Goal: Information Seeking & Learning: Learn about a topic

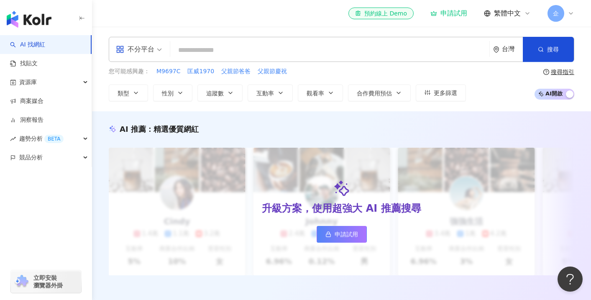
click at [501, 48] on div "台灣" at bounding box center [508, 49] width 30 height 24
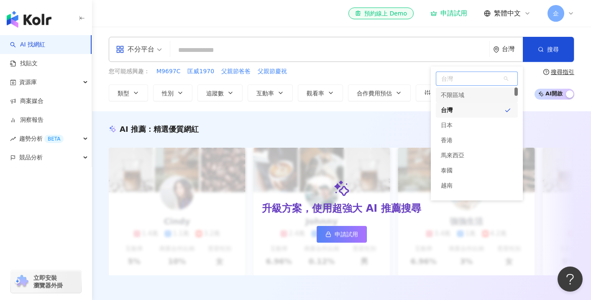
click at [481, 82] on span "台灣" at bounding box center [477, 78] width 81 height 13
type input "*"
click at [28, 172] on div "button" at bounding box center [46, 194] width 92 height 55
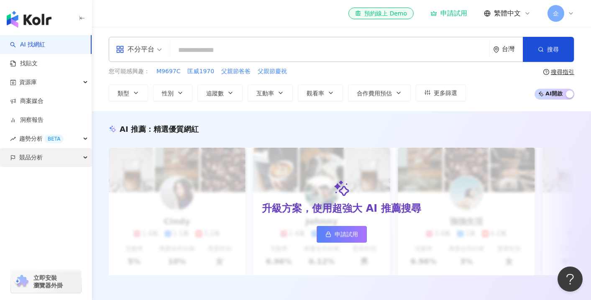
click at [41, 163] on span "競品分析" at bounding box center [30, 157] width 23 height 19
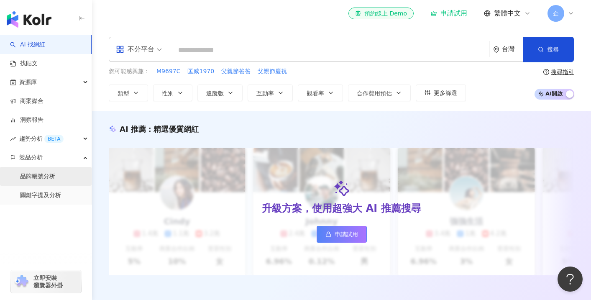
click at [50, 181] on link "品牌帳號分析" at bounding box center [37, 176] width 35 height 8
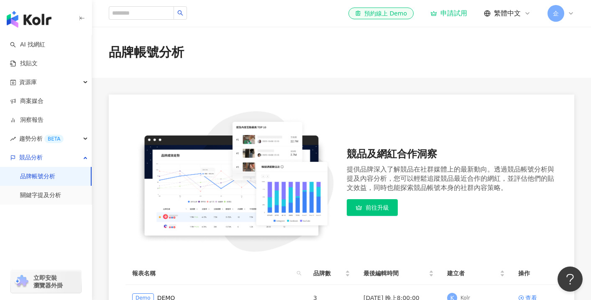
click at [562, 14] on span "企" at bounding box center [556, 13] width 17 height 17
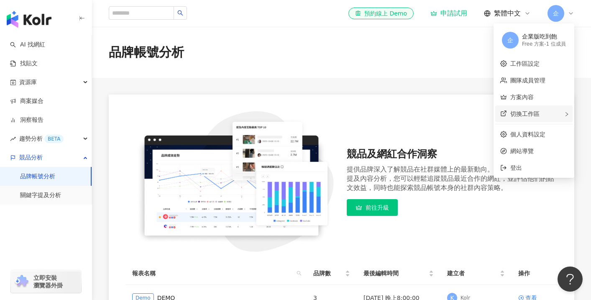
click at [538, 110] on div "切換工作區" at bounding box center [534, 113] width 77 height 17
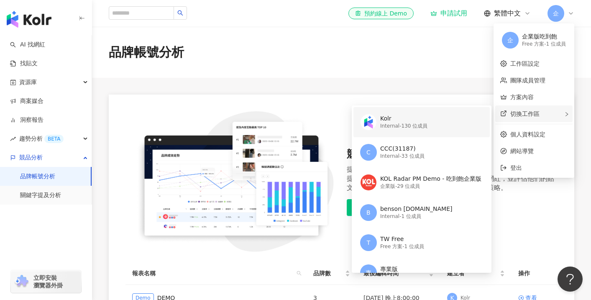
click at [467, 119] on div "Kolr Internal - 130 位成員" at bounding box center [420, 122] width 121 height 30
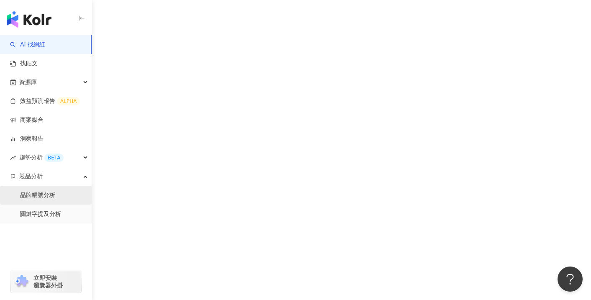
click at [45, 200] on link "品牌帳號分析" at bounding box center [37, 195] width 35 height 8
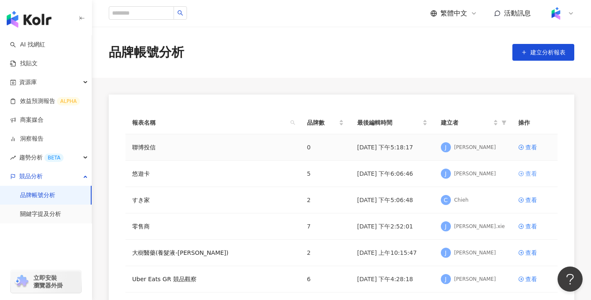
click at [529, 172] on div "查看" at bounding box center [532, 173] width 12 height 9
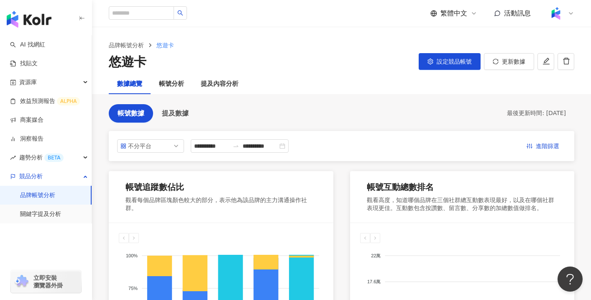
click at [536, 137] on div "**********" at bounding box center [342, 146] width 466 height 30
click at [537, 142] on span "進階篩選" at bounding box center [547, 146] width 23 height 13
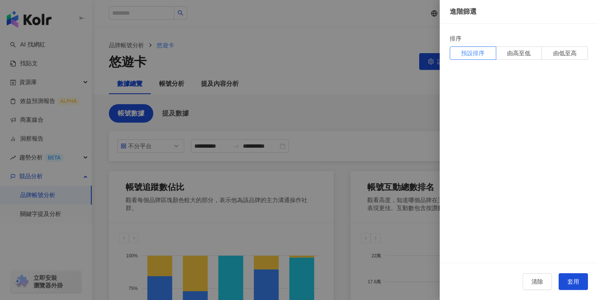
click at [375, 103] on div at bounding box center [299, 150] width 598 height 300
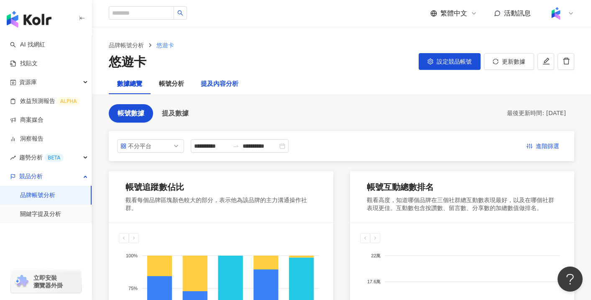
click at [216, 82] on div "提及內容分析" at bounding box center [220, 84] width 38 height 10
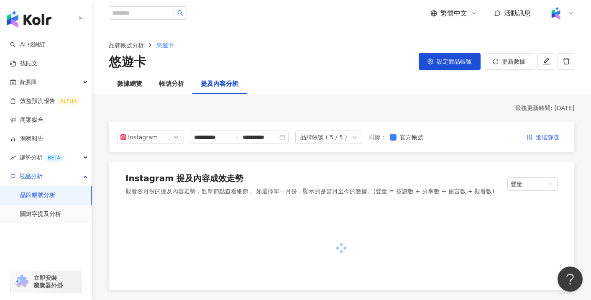
click at [549, 137] on span "進階篩選" at bounding box center [547, 137] width 23 height 13
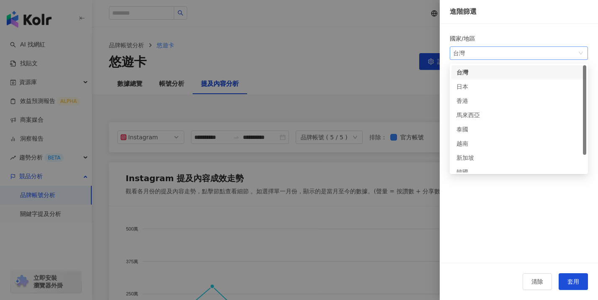
click at [512, 54] on span "台灣" at bounding box center [518, 53] width 131 height 13
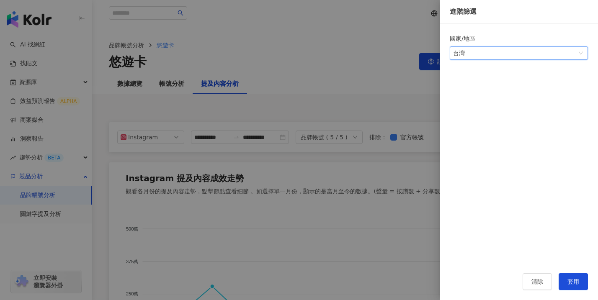
click at [119, 21] on div at bounding box center [299, 150] width 598 height 300
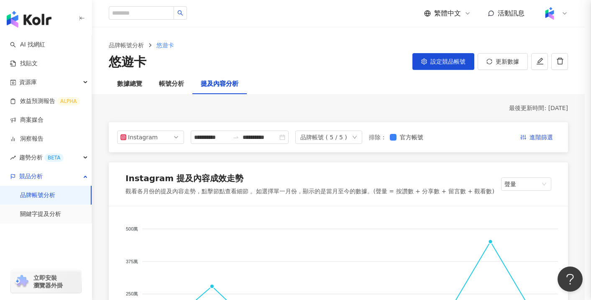
click at [33, 19] on img "button" at bounding box center [29, 19] width 45 height 17
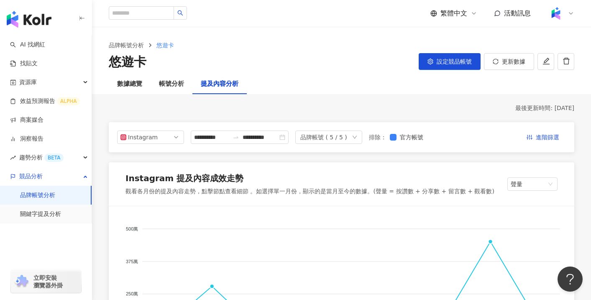
click at [223, 16] on div "繁體中文 活動訊息" at bounding box center [342, 13] width 466 height 27
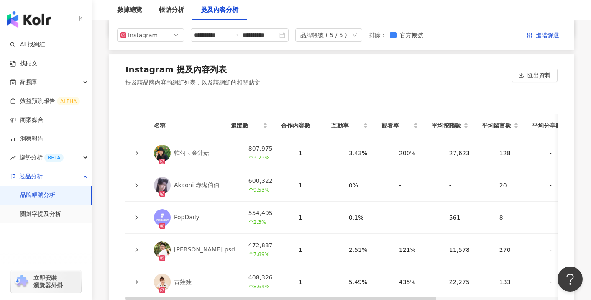
scroll to position [1841, 0]
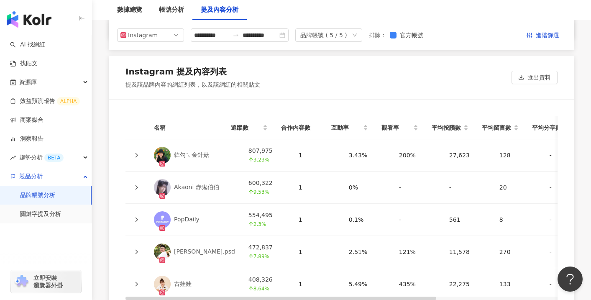
click at [136, 159] on td at bounding box center [137, 155] width 22 height 32
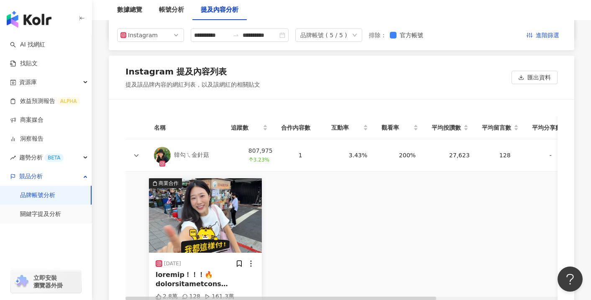
click at [136, 159] on td at bounding box center [137, 155] width 22 height 32
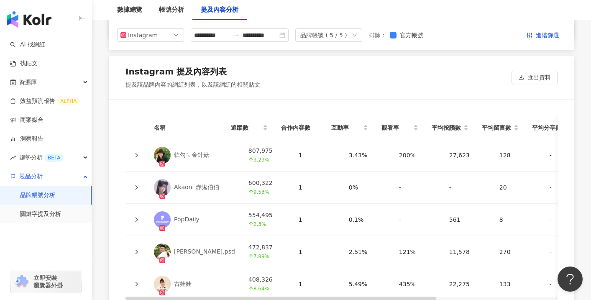
click at [345, 95] on div "Instagram 提及內容列表 提及該品牌內容的網紅列表，以及該網紅的相關貼文 匯出資料" at bounding box center [342, 78] width 466 height 44
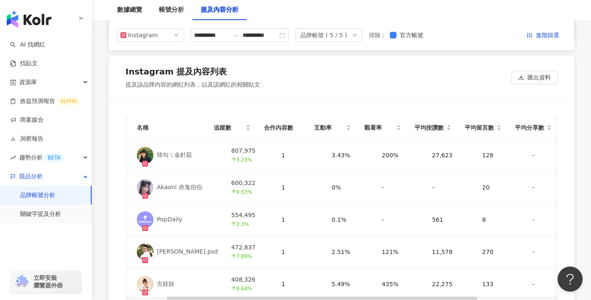
scroll to position [0, 0]
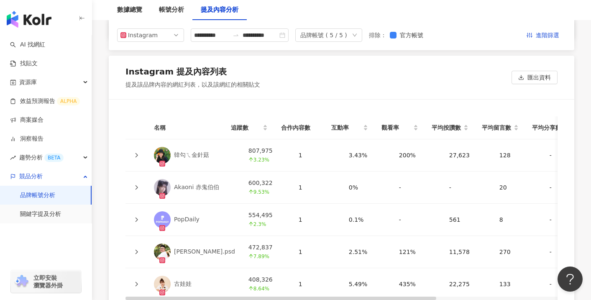
click at [132, 144] on td at bounding box center [137, 155] width 22 height 32
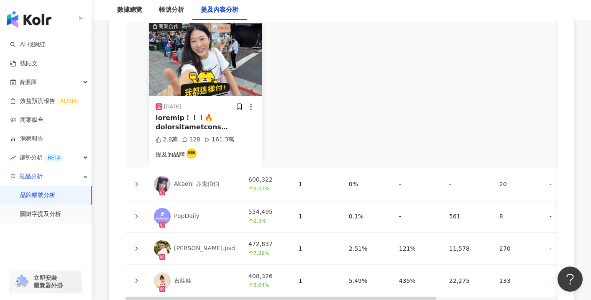
scroll to position [2000, 0]
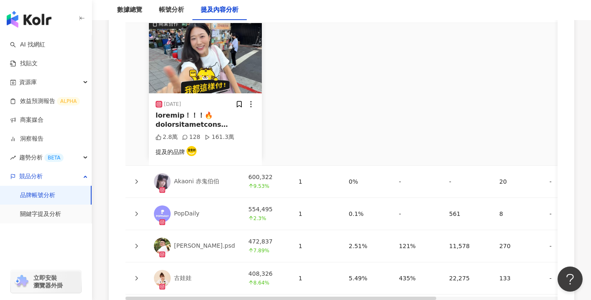
click at [139, 188] on td at bounding box center [137, 182] width 22 height 32
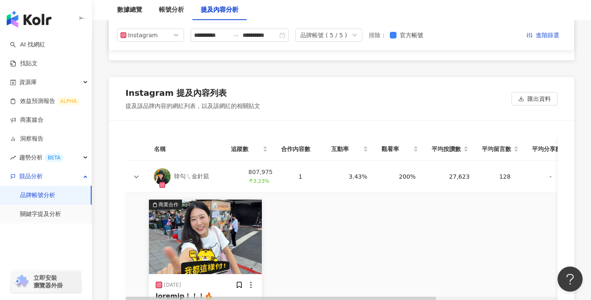
scroll to position [1813, 0]
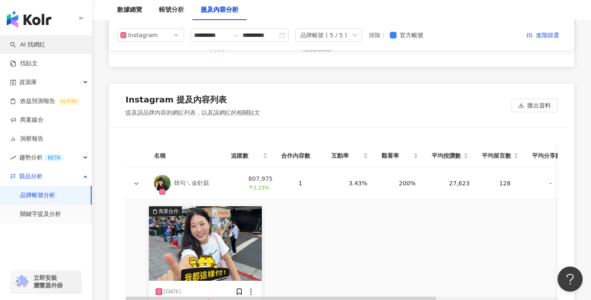
click at [45, 46] on link "AI 找網紅" at bounding box center [27, 45] width 35 height 8
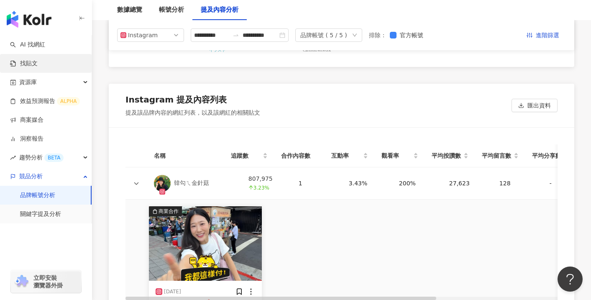
click at [38, 68] on link "找貼文" at bounding box center [24, 63] width 28 height 8
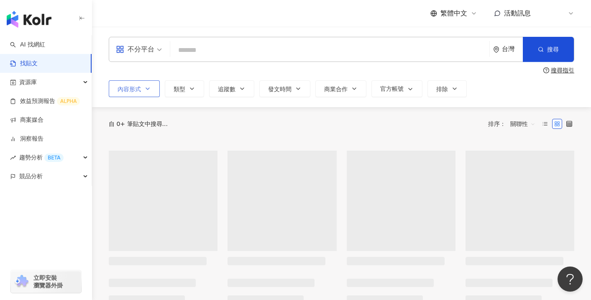
click at [145, 82] on button "內容形式" at bounding box center [134, 88] width 51 height 17
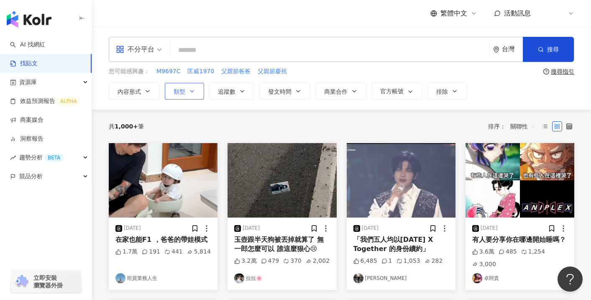
click at [189, 90] on icon "button" at bounding box center [192, 91] width 7 height 7
click at [142, 91] on button "內容形式" at bounding box center [134, 91] width 51 height 17
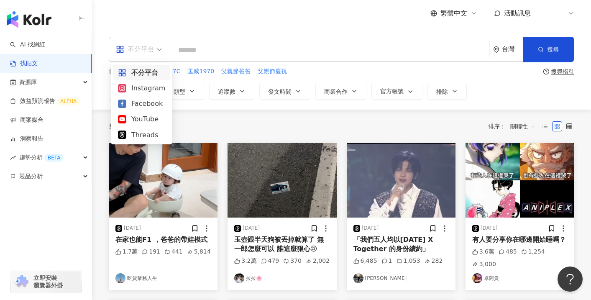
click at [157, 55] on span "不分平台" at bounding box center [139, 49] width 46 height 13
click at [145, 89] on div "Instagram" at bounding box center [141, 88] width 47 height 10
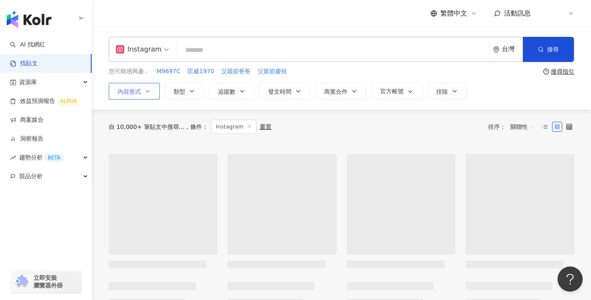
click at [136, 88] on span "內容形式" at bounding box center [129, 91] width 23 height 7
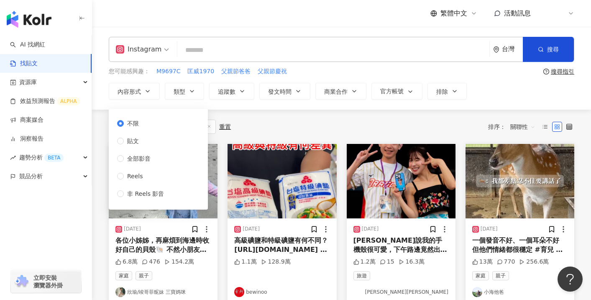
click at [145, 62] on div "Instagram 台灣 搜尋" at bounding box center [342, 49] width 466 height 25
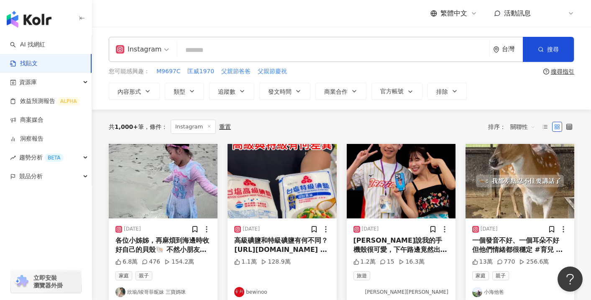
click at [151, 54] on div "Instagram" at bounding box center [139, 49] width 46 height 13
click at [152, 57] on span at bounding box center [142, 49] width 53 height 24
click at [198, 31] on div "Instagram 台灣 搜尋 您可能感興趣： M9697C 匡威1970 父親節爸爸 父親節慶祝 搜尋指引 內容形式 類型 追蹤數 發文時間 商業合作 官方…" at bounding box center [341, 68] width 499 height 83
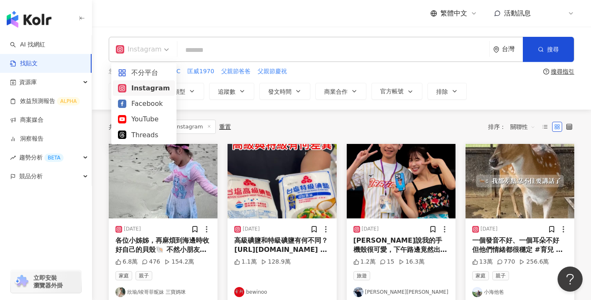
click at [162, 61] on span at bounding box center [142, 49] width 53 height 24
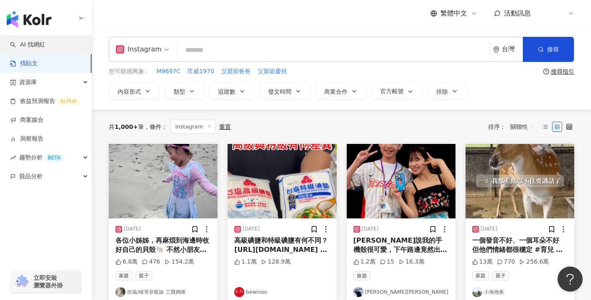
click at [45, 49] on link "AI 找網紅" at bounding box center [27, 45] width 35 height 8
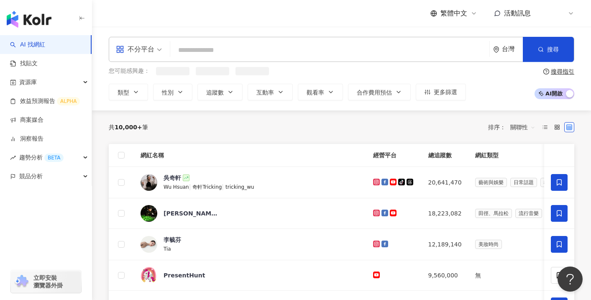
click at [131, 53] on div "不分平台" at bounding box center [135, 49] width 39 height 13
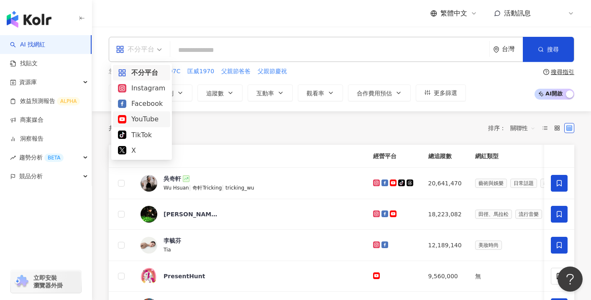
click at [221, 113] on div "共 10,000+ 筆 排序： 關聯性" at bounding box center [342, 127] width 466 height 33
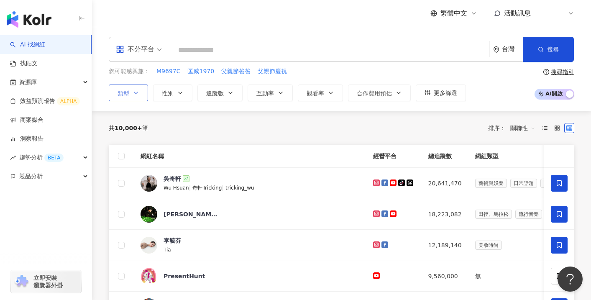
click at [136, 96] on button "類型" at bounding box center [128, 93] width 39 height 17
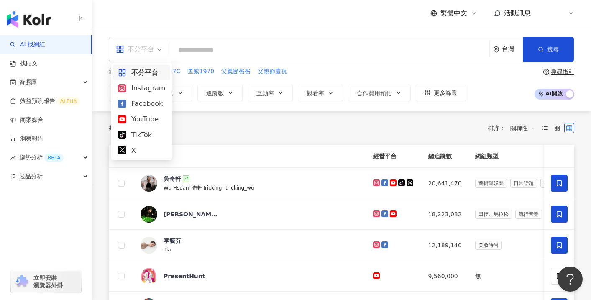
click at [147, 44] on div "不分平台" at bounding box center [135, 49] width 39 height 13
click at [38, 67] on link "找貼文" at bounding box center [24, 63] width 28 height 8
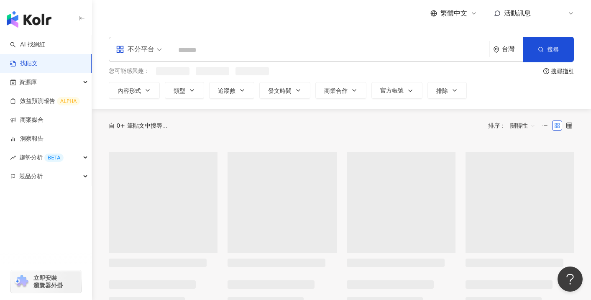
click at [158, 55] on span "不分平台" at bounding box center [139, 49] width 46 height 13
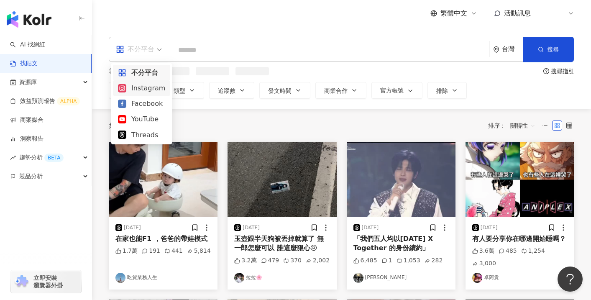
click at [151, 92] on div "Instagram" at bounding box center [141, 88] width 47 height 10
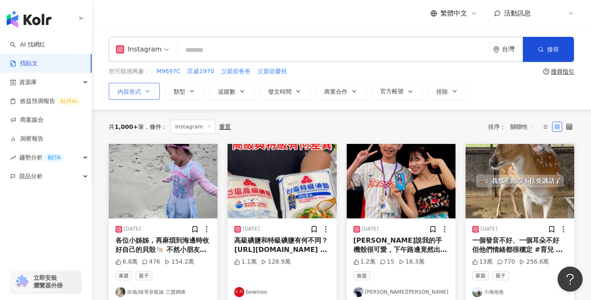
click at [139, 85] on button "內容形式" at bounding box center [134, 91] width 51 height 17
click at [155, 49] on div "Instagram" at bounding box center [139, 49] width 46 height 13
click at [162, 53] on span "Instagram" at bounding box center [142, 49] width 53 height 13
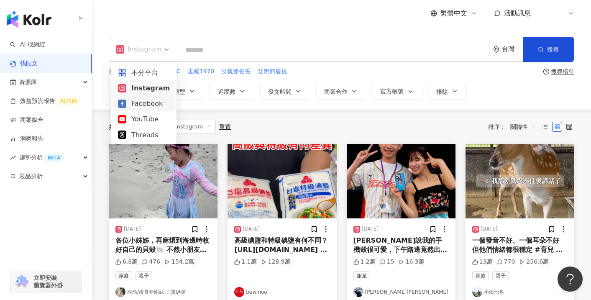
click at [145, 103] on div "Facebook" at bounding box center [144, 103] width 52 height 10
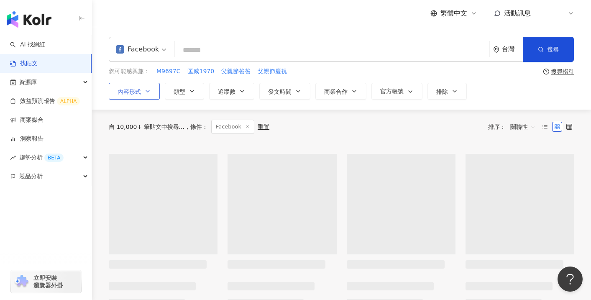
click at [139, 91] on span "內容形式" at bounding box center [129, 91] width 23 height 7
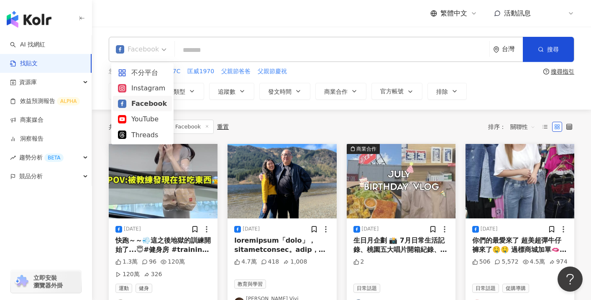
click at [145, 57] on span at bounding box center [141, 49] width 51 height 24
click at [141, 123] on div "YouTube" at bounding box center [142, 119] width 49 height 10
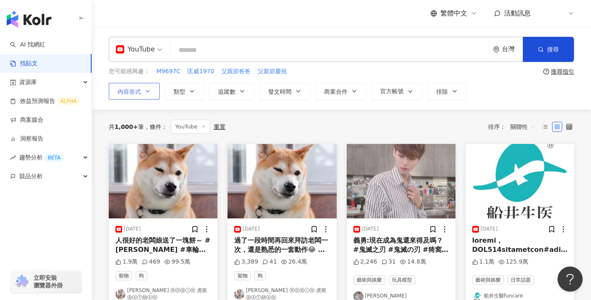
click at [142, 98] on button "內容形式" at bounding box center [134, 91] width 51 height 17
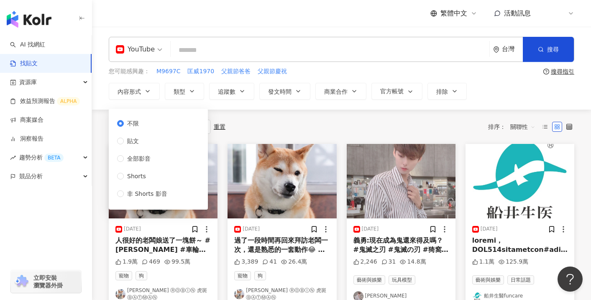
click at [310, 117] on div "共 1,000+ 筆 條件 ： YouTube 重置 排序： 關聯性" at bounding box center [342, 127] width 466 height 34
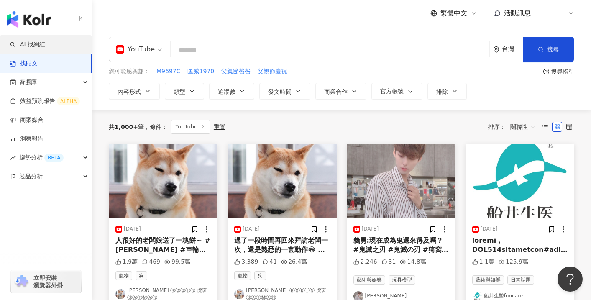
click at [71, 54] on ul "AI 找網紅 找貼文 資源庫 效益預測報告 ALPHA 商案媒合 洞察報告 趨勢分析 BETA 競品分析" at bounding box center [46, 110] width 92 height 151
click at [45, 43] on link "AI 找網紅" at bounding box center [27, 45] width 35 height 8
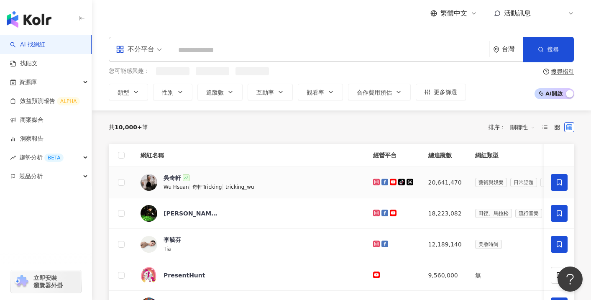
click at [269, 188] on div "吳奇軒 Wu Hsuan | 奇軒Tricking | tricking_wu" at bounding box center [250, 183] width 219 height 18
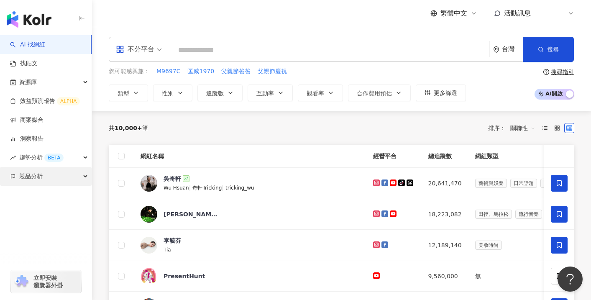
click at [68, 174] on div "競品分析" at bounding box center [46, 176] width 92 height 19
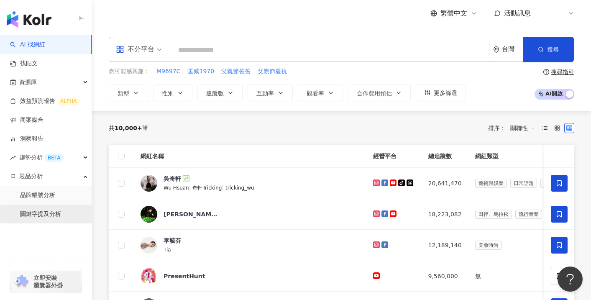
click at [61, 210] on link "關鍵字提及分析" at bounding box center [40, 214] width 41 height 8
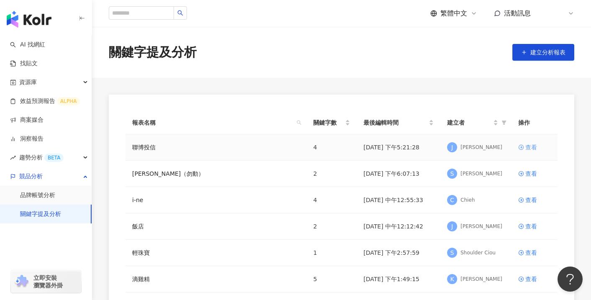
click at [538, 147] on link "查看" at bounding box center [535, 147] width 33 height 9
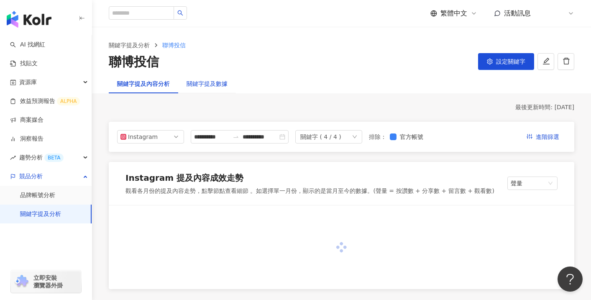
click at [219, 86] on div "關鍵字提及數據" at bounding box center [207, 83] width 41 height 9
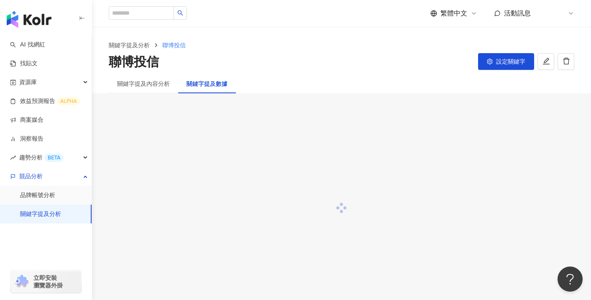
click at [219, 86] on div "關鍵字提及數據" at bounding box center [207, 83] width 41 height 9
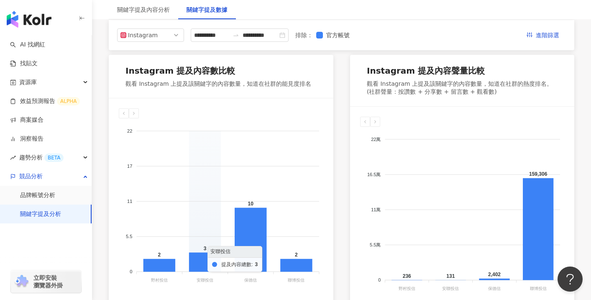
scroll to position [107, 0]
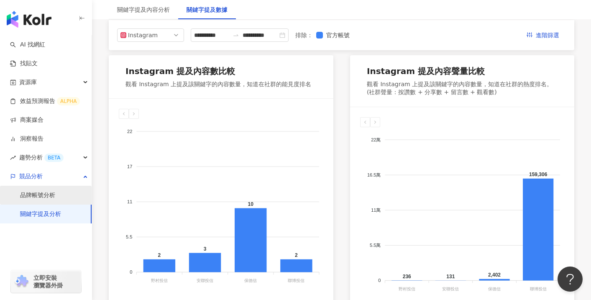
click at [55, 198] on link "品牌帳號分析" at bounding box center [37, 195] width 35 height 8
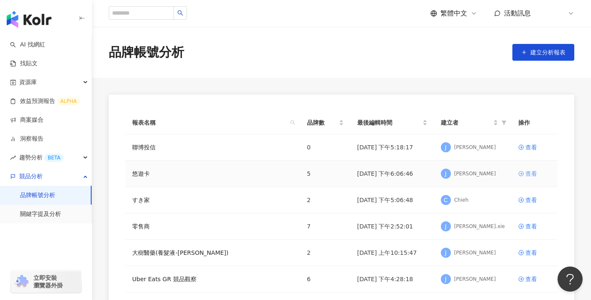
click at [531, 175] on div "查看" at bounding box center [532, 173] width 12 height 9
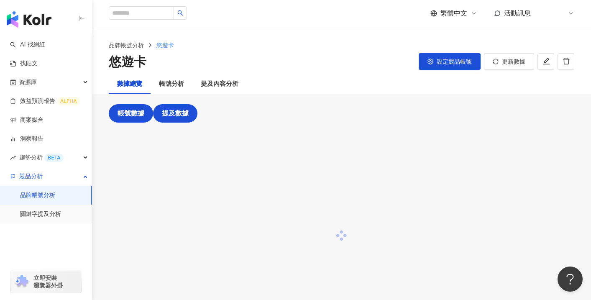
click at [186, 115] on span "提及數據" at bounding box center [175, 114] width 27 height 8
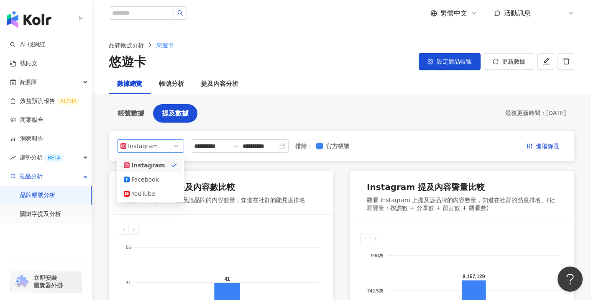
click at [176, 144] on span "Instagram" at bounding box center [151, 146] width 60 height 13
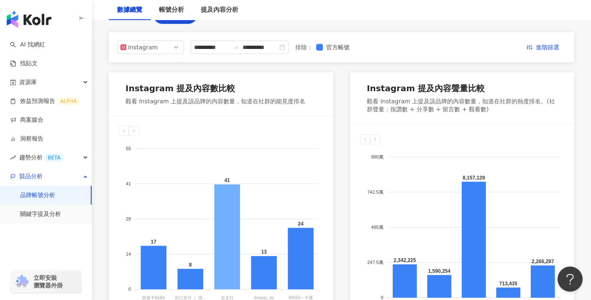
scroll to position [98, 0]
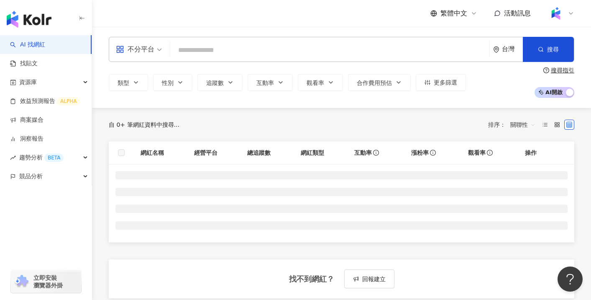
click at [513, 46] on div "台灣" at bounding box center [512, 49] width 21 height 7
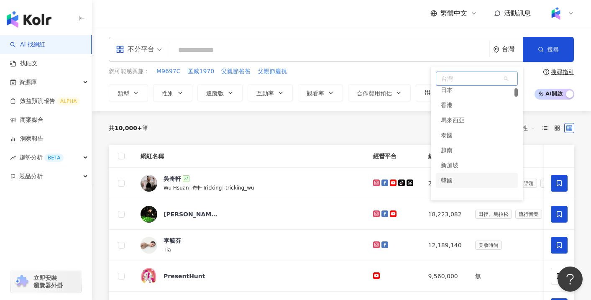
scroll to position [31, 0]
click at [368, 141] on div "共 10,000+ 筆 排序： 關聯性" at bounding box center [342, 127] width 466 height 33
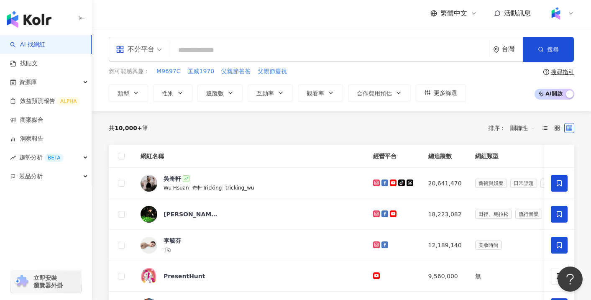
click at [495, 52] on icon "environment" at bounding box center [496, 49] width 6 height 6
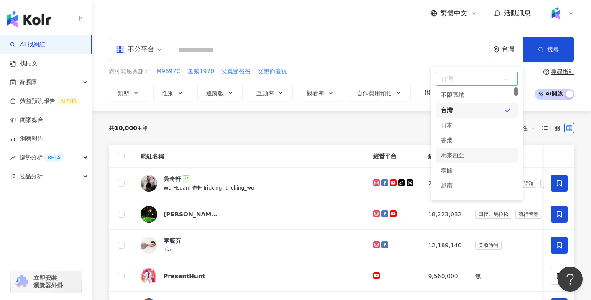
scroll to position [8, 0]
click at [395, 134] on div "共 10,000+ 筆 排序： 關聯性" at bounding box center [342, 127] width 466 height 13
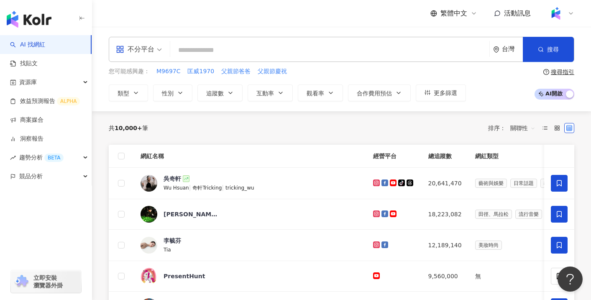
click at [504, 52] on div "台灣" at bounding box center [512, 49] width 21 height 7
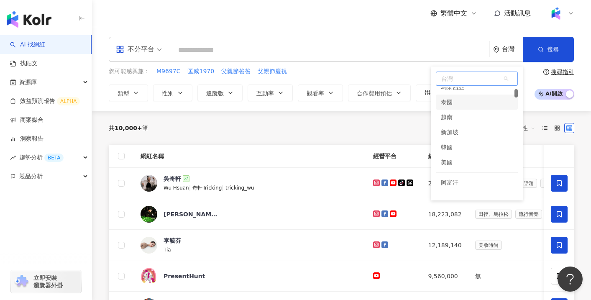
scroll to position [69, 0]
click at [371, 134] on div "共 10,000+ 筆 排序： 關聯性" at bounding box center [342, 127] width 466 height 33
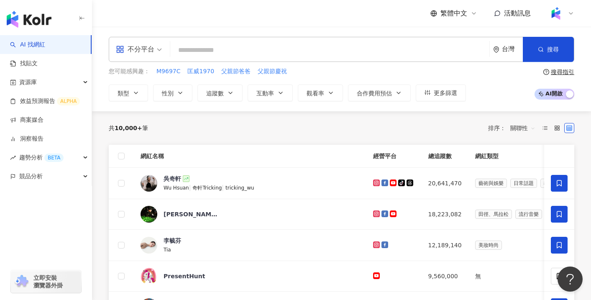
click at [506, 44] on div "台灣" at bounding box center [508, 49] width 30 height 24
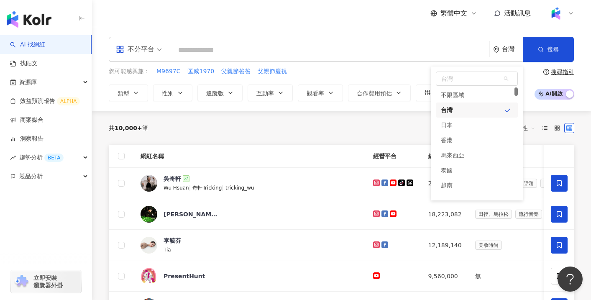
click at [216, 134] on div "共 10,000+ 筆 排序： 關聯性" at bounding box center [342, 127] width 466 height 13
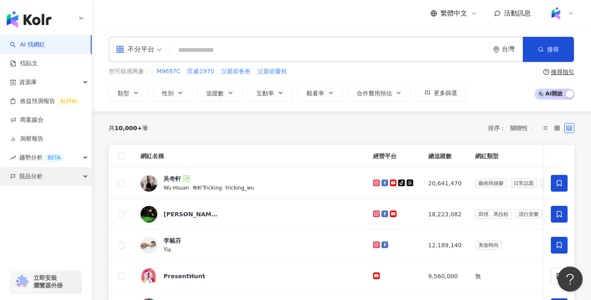
click at [49, 183] on div "競品分析" at bounding box center [46, 176] width 92 height 19
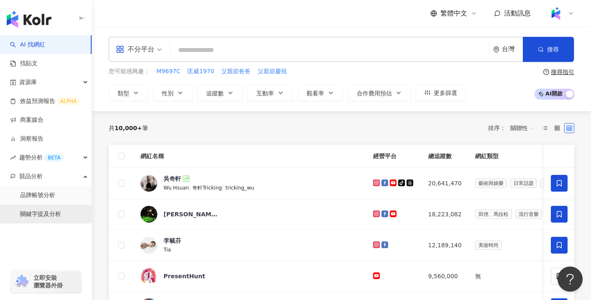
click at [49, 210] on link "關鍵字提及分析" at bounding box center [40, 214] width 41 height 8
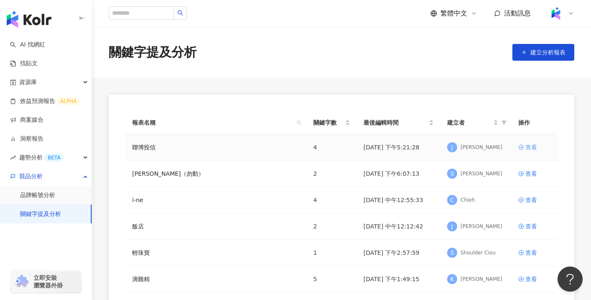
click at [527, 144] on div "查看" at bounding box center [532, 147] width 12 height 9
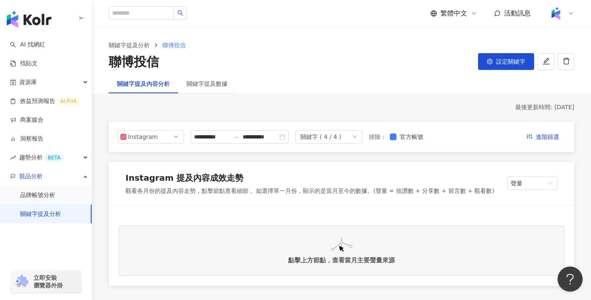
click at [213, 89] on div "關鍵字提及數據" at bounding box center [207, 83] width 58 height 19
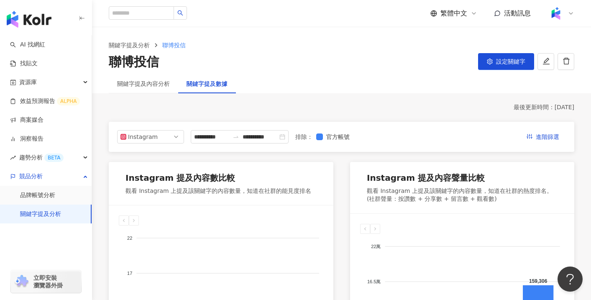
scroll to position [19, 0]
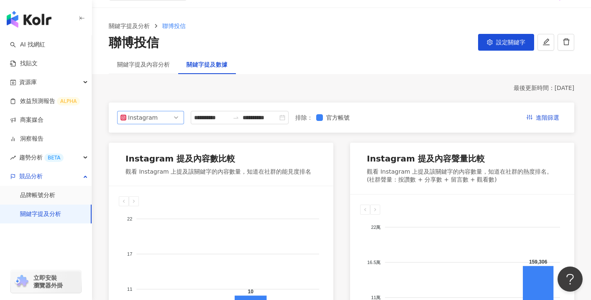
click at [164, 115] on span "Instagram" at bounding box center [151, 117] width 60 height 13
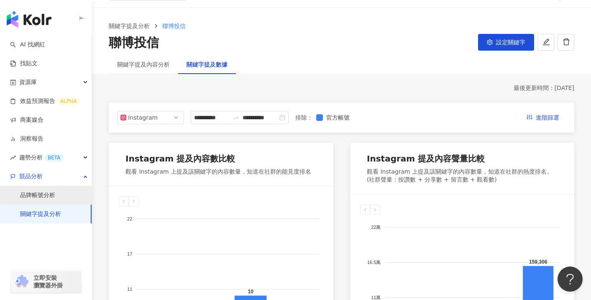
click at [52, 197] on link "品牌帳號分析" at bounding box center [37, 195] width 35 height 8
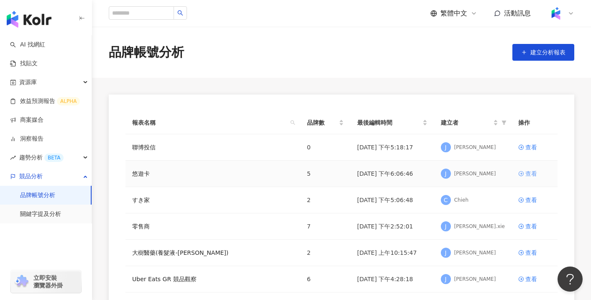
click at [535, 170] on div "查看" at bounding box center [532, 173] width 12 height 9
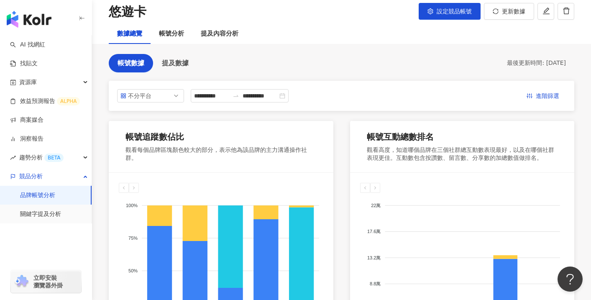
scroll to position [52, 0]
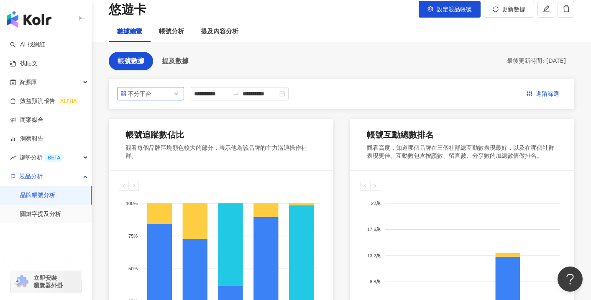
click at [168, 88] on span "不分平台" at bounding box center [151, 93] width 60 height 13
click at [180, 69] on button "提及數據" at bounding box center [175, 61] width 44 height 18
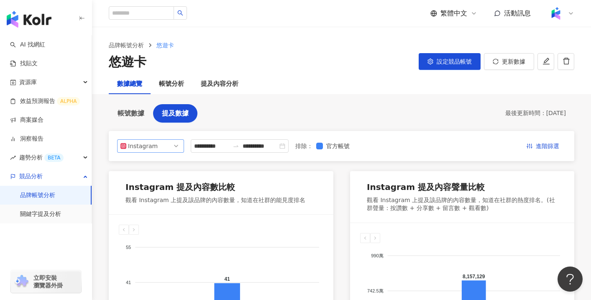
click at [158, 145] on span "Instagram" at bounding box center [151, 146] width 60 height 13
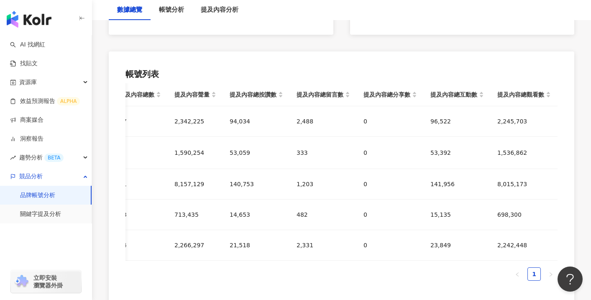
scroll to position [417, 0]
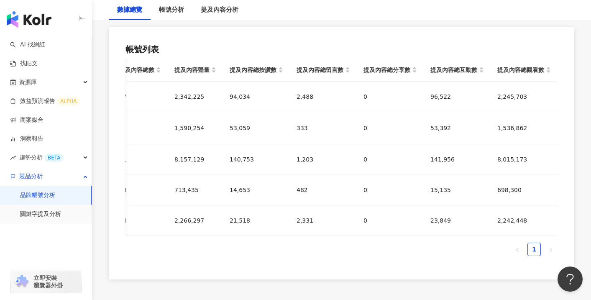
click at [55, 200] on link "品牌帳號分析" at bounding box center [37, 195] width 35 height 8
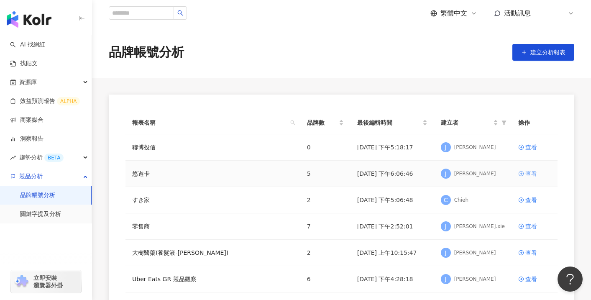
click at [534, 175] on div "查看" at bounding box center [532, 173] width 12 height 9
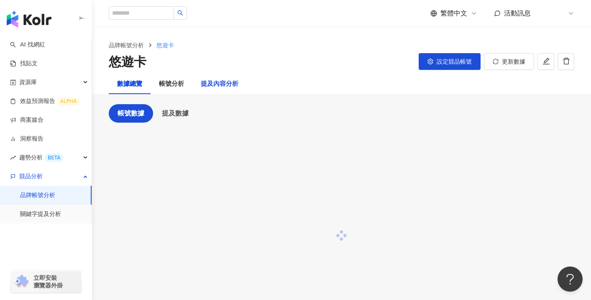
click at [235, 83] on div "提及內容分析" at bounding box center [220, 84] width 38 height 10
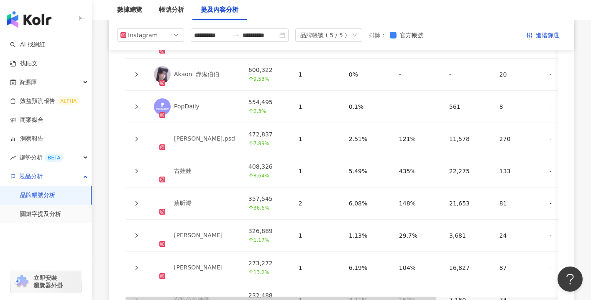
scroll to position [1905, 0]
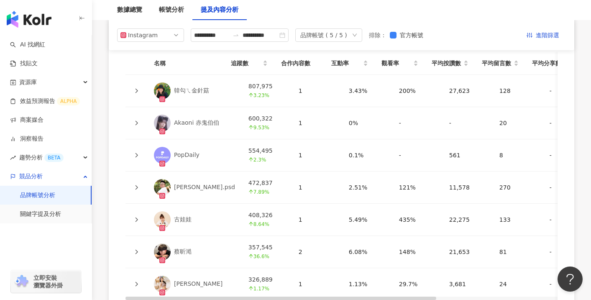
click at [138, 86] on div at bounding box center [136, 90] width 8 height 9
click at [137, 89] on icon at bounding box center [137, 91] width 3 height 5
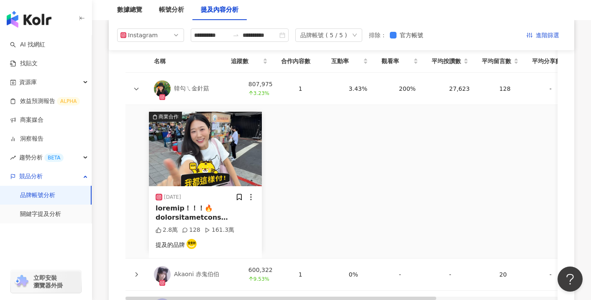
scroll to position [1988, 0]
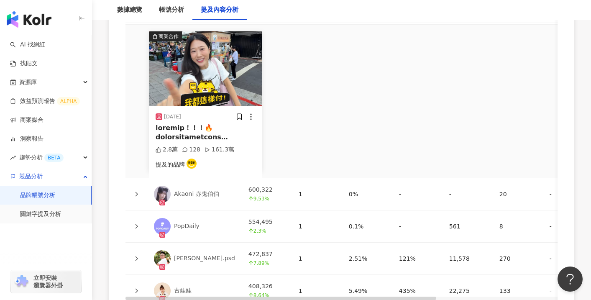
click at [139, 192] on div at bounding box center [136, 194] width 8 height 9
click at [133, 193] on div at bounding box center [136, 194] width 8 height 9
click at [137, 192] on icon at bounding box center [137, 194] width 3 height 5
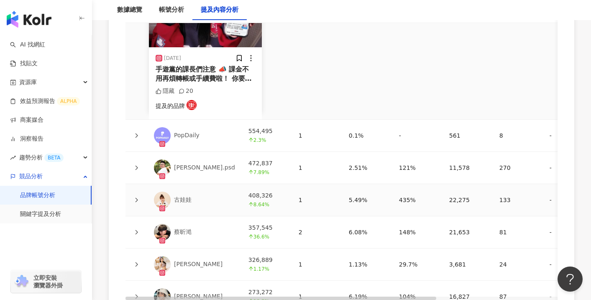
scroll to position [2451, 0]
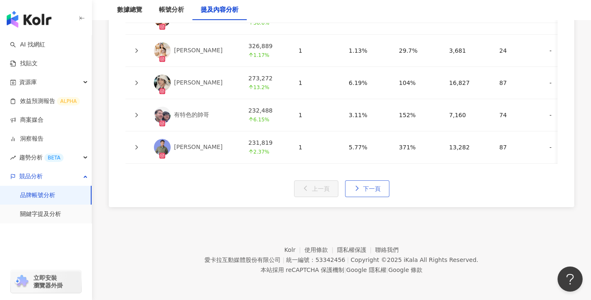
click at [366, 191] on span "下一頁" at bounding box center [372, 188] width 18 height 7
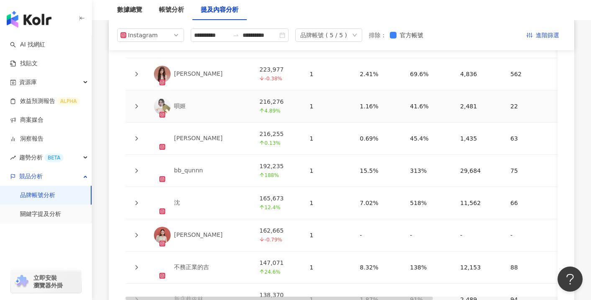
scroll to position [1900, 0]
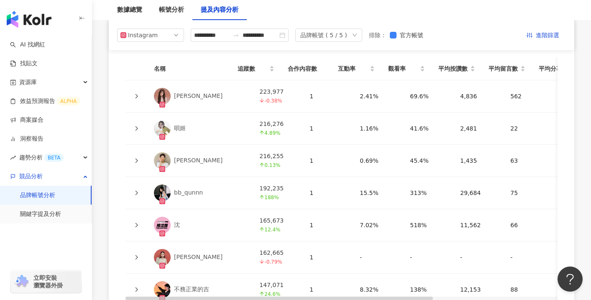
click at [137, 94] on icon at bounding box center [136, 96] width 5 height 5
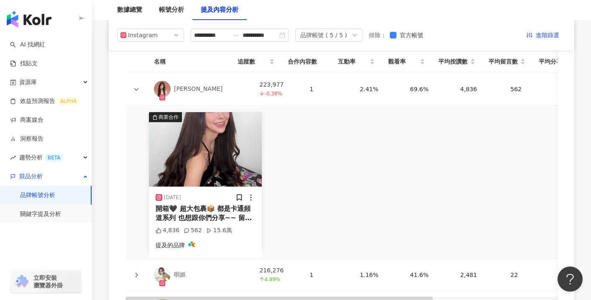
scroll to position [1870, 0]
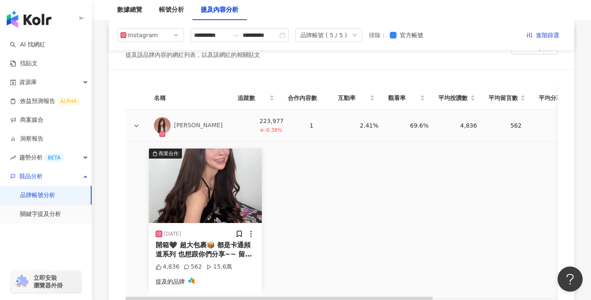
click at [135, 121] on div at bounding box center [136, 125] width 8 height 9
click at [135, 123] on icon at bounding box center [136, 125] width 5 height 5
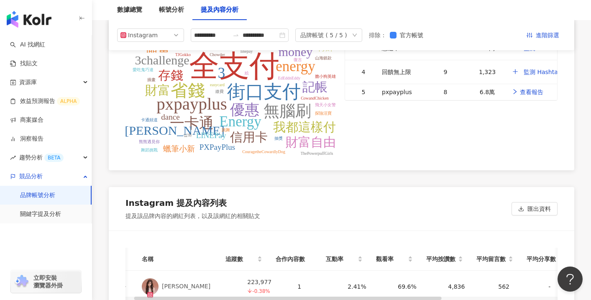
scroll to position [1698, 0]
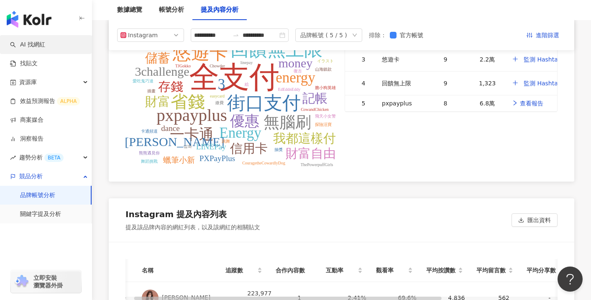
click at [45, 41] on link "AI 找網紅" at bounding box center [27, 45] width 35 height 8
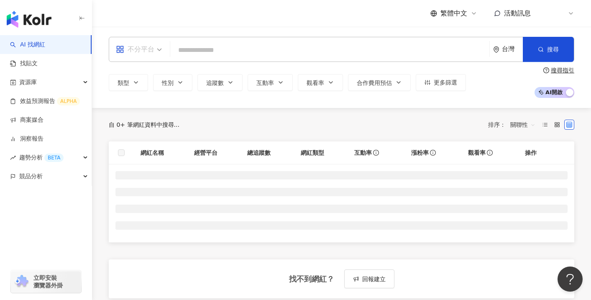
click at [145, 53] on div "不分平台" at bounding box center [135, 49] width 39 height 13
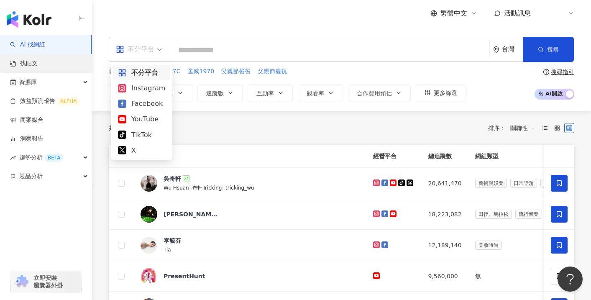
click at [38, 59] on link "找貼文" at bounding box center [24, 63] width 28 height 8
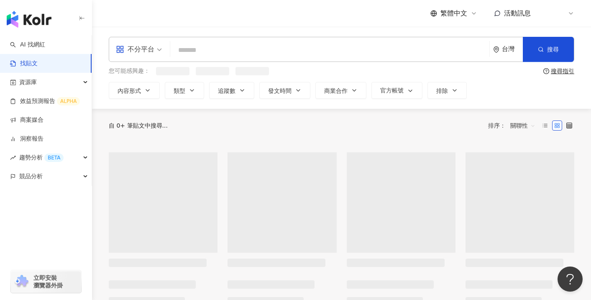
click at [154, 52] on div "不分平台" at bounding box center [135, 49] width 39 height 13
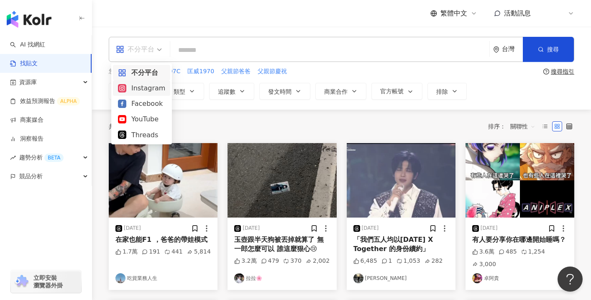
click at [153, 87] on div "Instagram" at bounding box center [141, 88] width 47 height 10
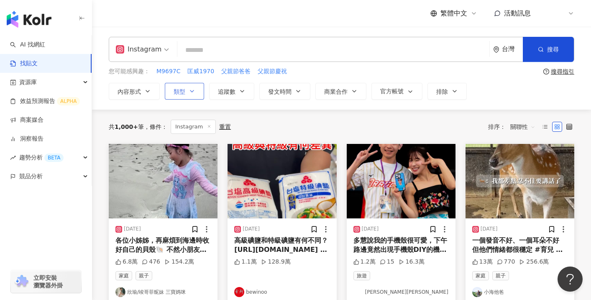
click at [176, 92] on span "類型" at bounding box center [180, 91] width 12 height 7
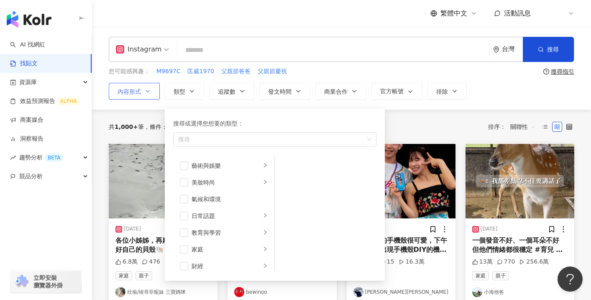
click at [144, 91] on icon "button" at bounding box center [147, 91] width 7 height 7
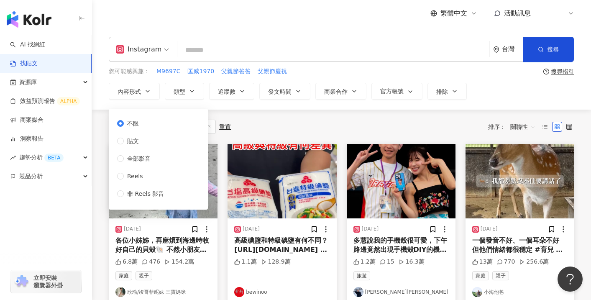
click at [258, 116] on div "共 1,000+ 筆 條件 ： Instagram 重置 排序： 關聯性" at bounding box center [342, 127] width 466 height 34
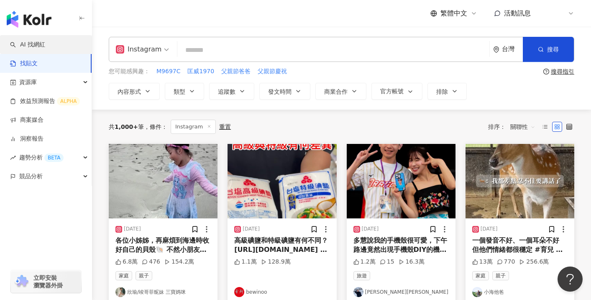
click at [45, 48] on link "AI 找網紅" at bounding box center [27, 45] width 35 height 8
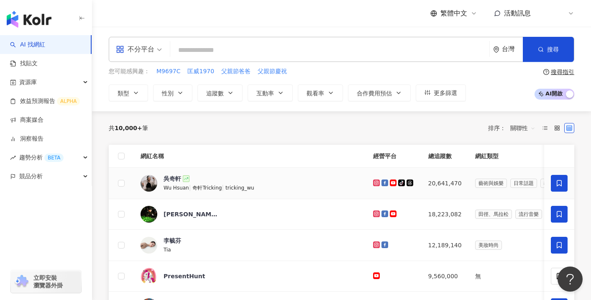
click at [201, 176] on span "吳奇軒" at bounding box center [191, 179] width 54 height 8
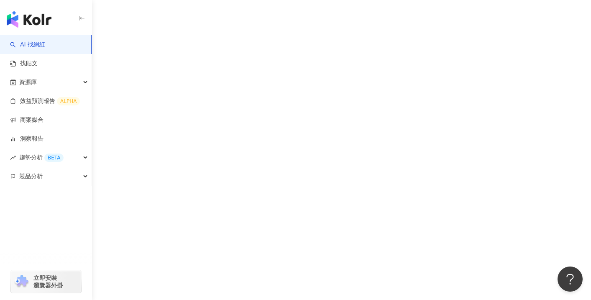
scroll to position [39, 0]
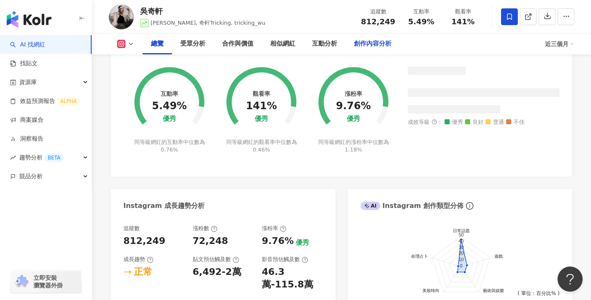
click at [384, 51] on div "創作內容分析" at bounding box center [373, 43] width 54 height 21
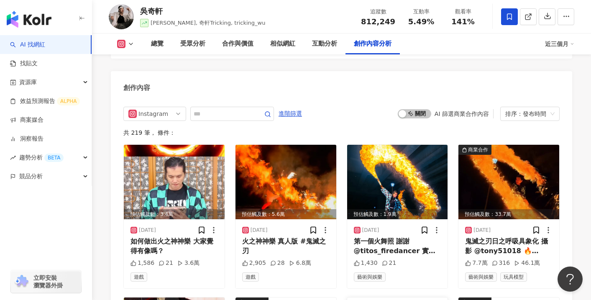
scroll to position [2589, 0]
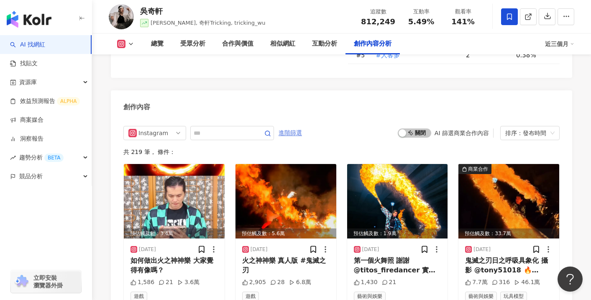
click at [302, 126] on span "進階篩選" at bounding box center [290, 132] width 23 height 13
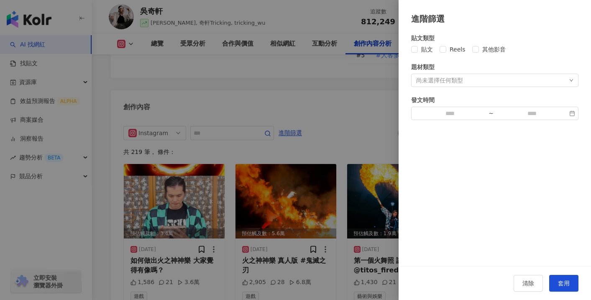
click at [198, 101] on div at bounding box center [295, 150] width 591 height 300
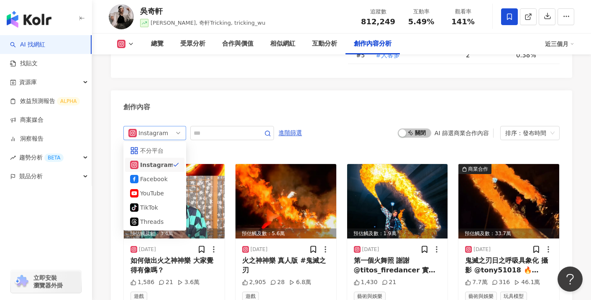
click at [170, 126] on span "Instagram" at bounding box center [154, 132] width 53 height 13
click at [154, 175] on div "Facebook" at bounding box center [153, 179] width 27 height 9
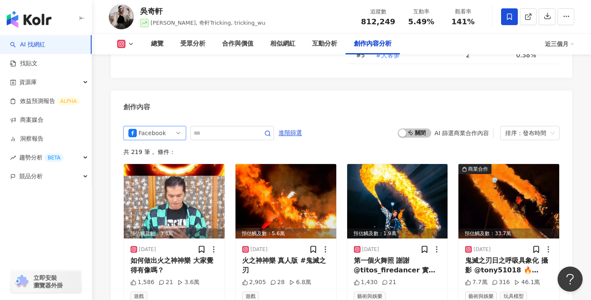
scroll to position [2604, 0]
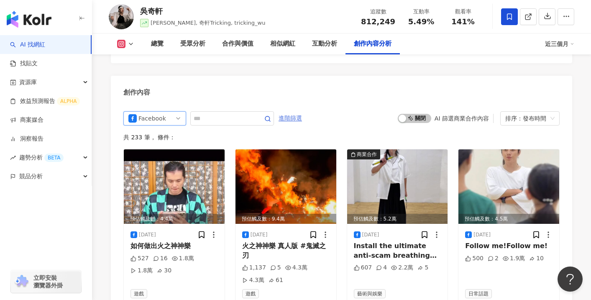
click at [294, 112] on span "進階篩選" at bounding box center [290, 118] width 23 height 13
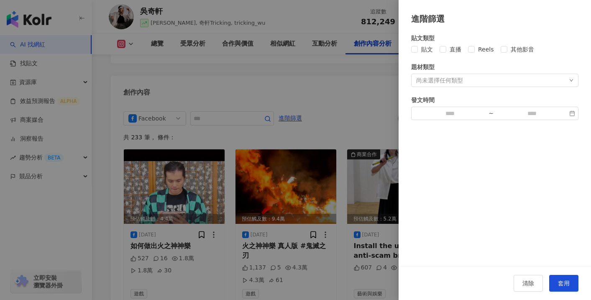
click at [357, 60] on div at bounding box center [295, 150] width 591 height 300
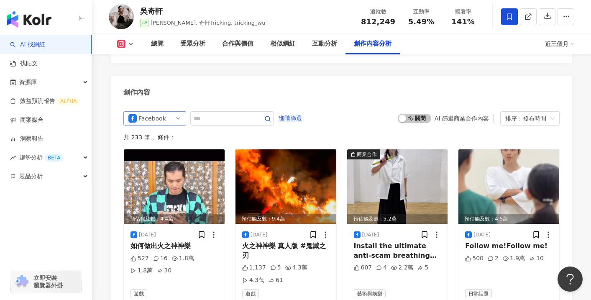
click at [175, 112] on span "Facebook" at bounding box center [154, 118] width 53 height 13
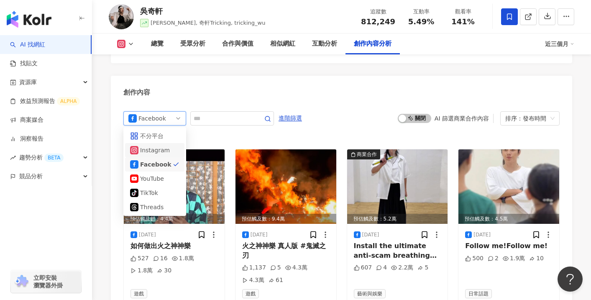
click at [157, 146] on div "Instagram" at bounding box center [153, 150] width 27 height 9
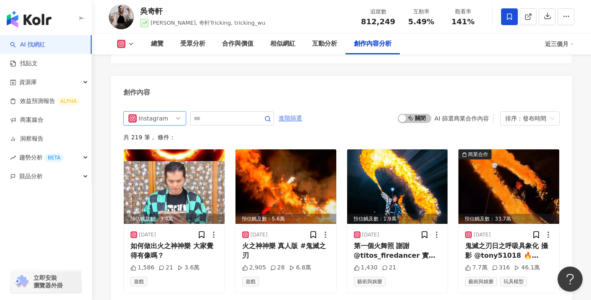
click at [298, 112] on span "進階篩選" at bounding box center [290, 118] width 23 height 13
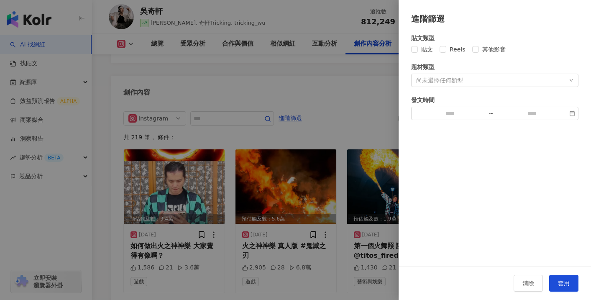
click at [223, 63] on div at bounding box center [295, 150] width 591 height 300
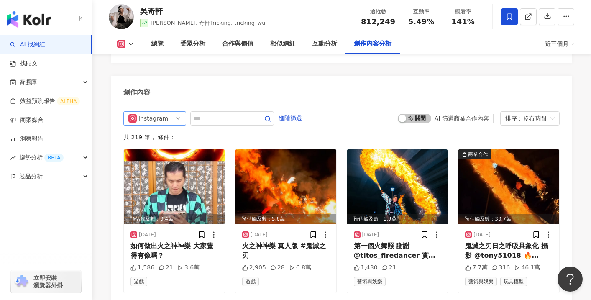
click at [169, 112] on span "Instagram" at bounding box center [154, 118] width 53 height 13
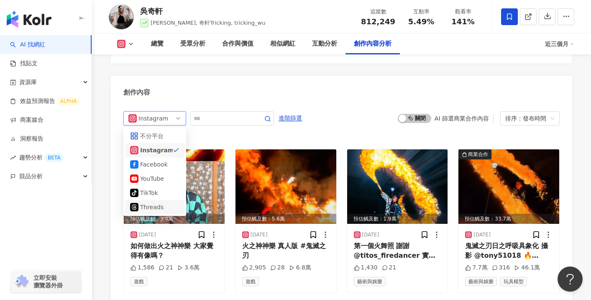
click at [154, 203] on div "Threads" at bounding box center [153, 207] width 27 height 9
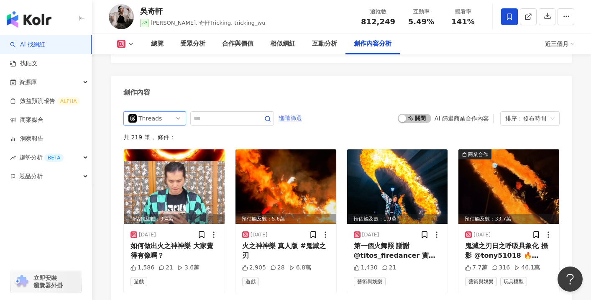
click at [290, 112] on span "進階篩選" at bounding box center [290, 118] width 23 height 13
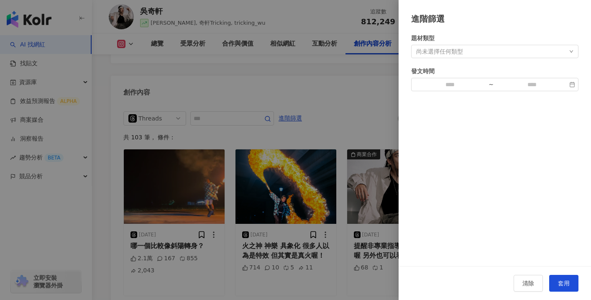
click at [327, 83] on div at bounding box center [295, 150] width 591 height 300
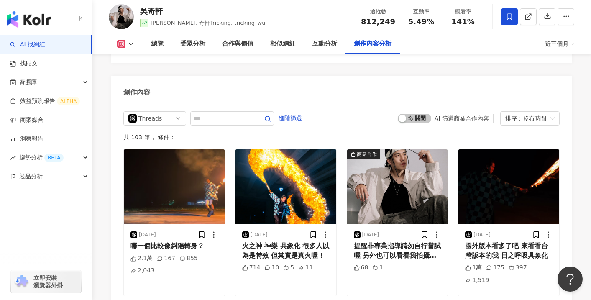
click at [163, 112] on div "Threads" at bounding box center [152, 118] width 27 height 13
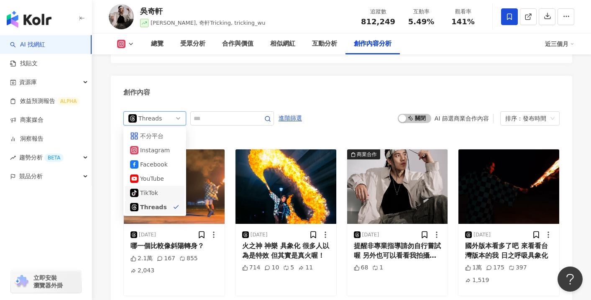
click at [145, 186] on div "tiktok-icon TikTok" at bounding box center [154, 193] width 59 height 14
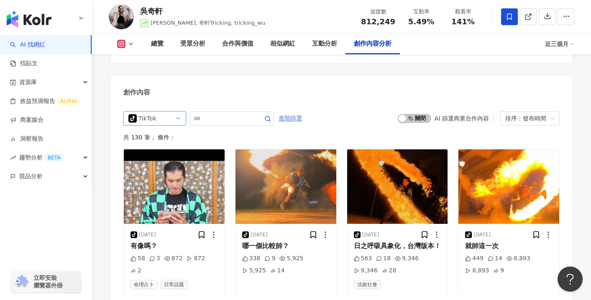
click at [288, 112] on span "進階篩選" at bounding box center [290, 118] width 23 height 13
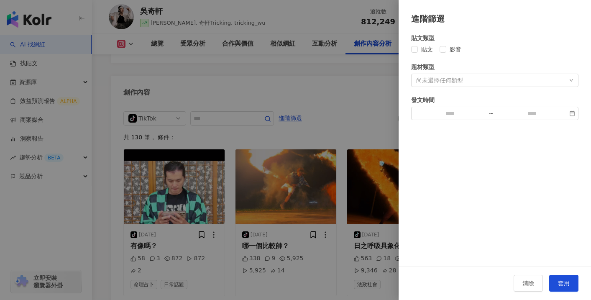
click at [245, 62] on div at bounding box center [295, 150] width 591 height 300
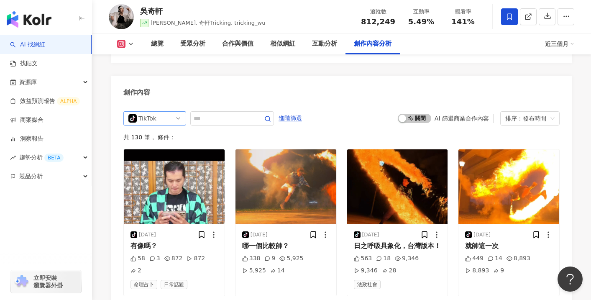
click at [165, 112] on div "TikTok" at bounding box center [152, 118] width 27 height 13
click at [194, 51] on div "受眾分析" at bounding box center [193, 43] width 42 height 21
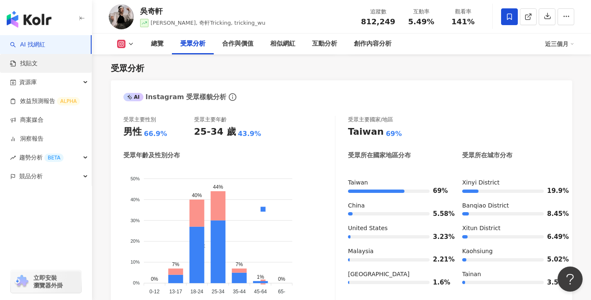
click at [38, 61] on link "找貼文" at bounding box center [24, 63] width 28 height 8
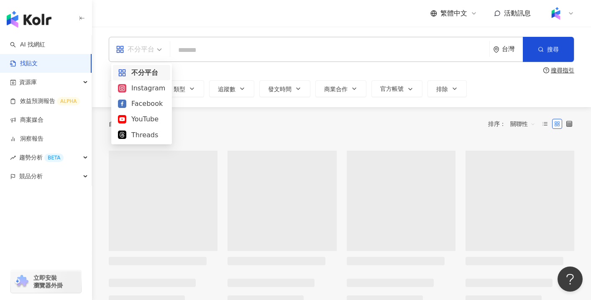
click at [132, 49] on div "不分平台" at bounding box center [135, 49] width 39 height 13
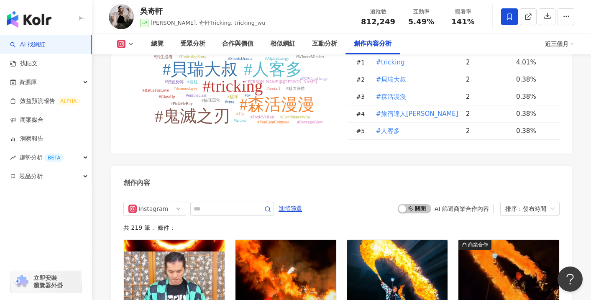
scroll to position [2499, 0]
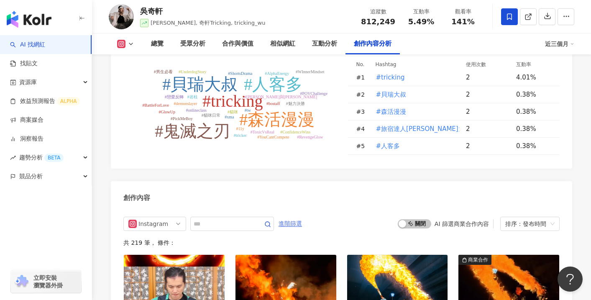
click at [292, 217] on span "進階篩選" at bounding box center [290, 223] width 23 height 13
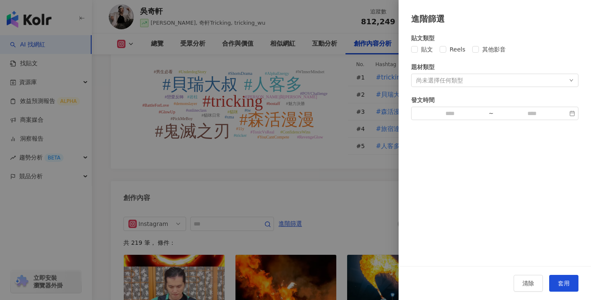
click at [170, 197] on div at bounding box center [295, 150] width 591 height 300
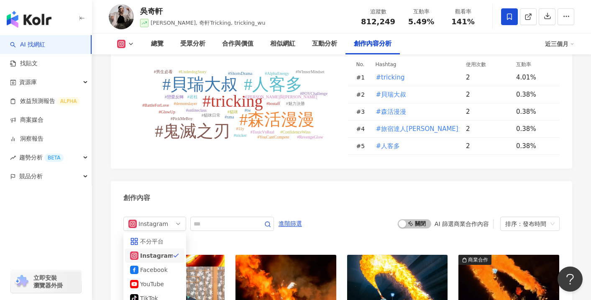
click at [170, 217] on span "Instagram" at bounding box center [154, 223] width 53 height 13
click at [154, 265] on div "Facebook" at bounding box center [153, 269] width 27 height 9
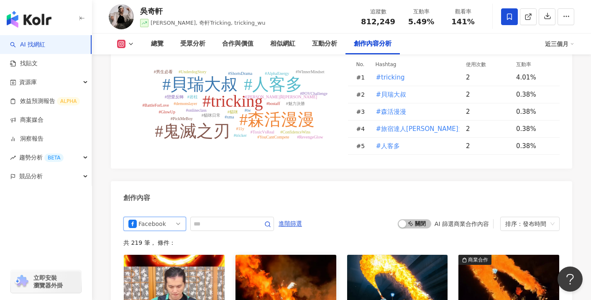
scroll to position [2604, 0]
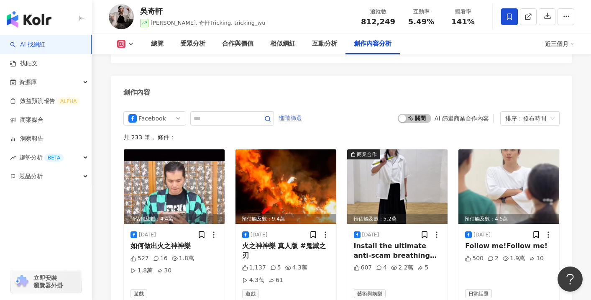
click at [303, 111] on div "Facebook ig fb yt 不分平台 Instagram Facebook YouTube tiktok-icon TikTok Threads 進階…" at bounding box center [212, 118] width 179 height 14
click at [301, 112] on span "進階篩選" at bounding box center [290, 118] width 23 height 13
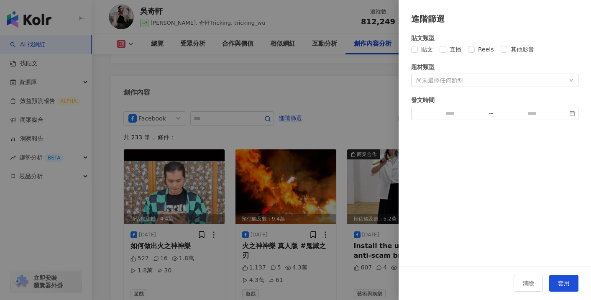
click at [172, 96] on div at bounding box center [295, 150] width 591 height 300
click at [164, 96] on div at bounding box center [295, 150] width 591 height 300
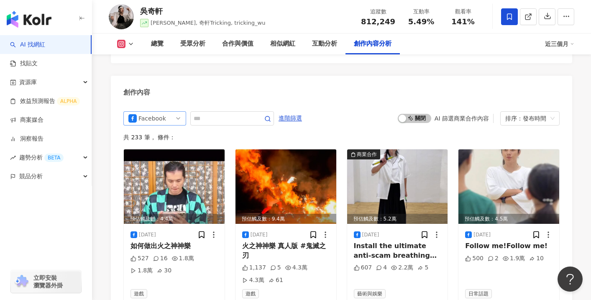
click at [163, 112] on div "Facebook" at bounding box center [152, 118] width 27 height 13
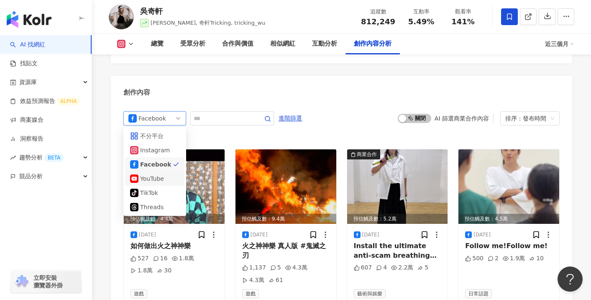
click at [143, 172] on div "YouTube" at bounding box center [154, 179] width 59 height 14
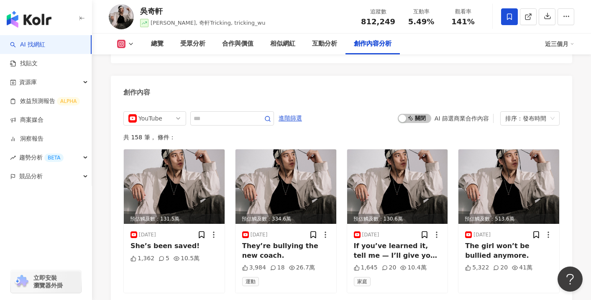
click at [291, 111] on div "YouTube fb yt tiktok 不分平台 Instagram Facebook YouTube tiktok-icon TikTok Threads…" at bounding box center [212, 118] width 179 height 14
click at [298, 112] on span "進階篩選" at bounding box center [290, 118] width 23 height 13
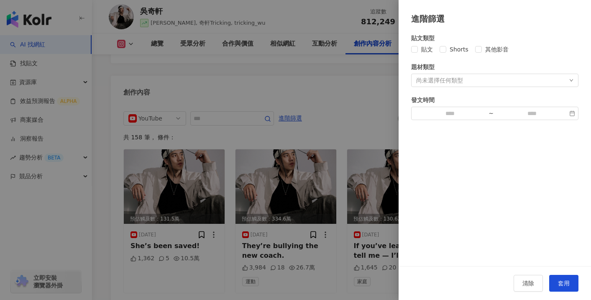
click at [245, 72] on div at bounding box center [295, 150] width 591 height 300
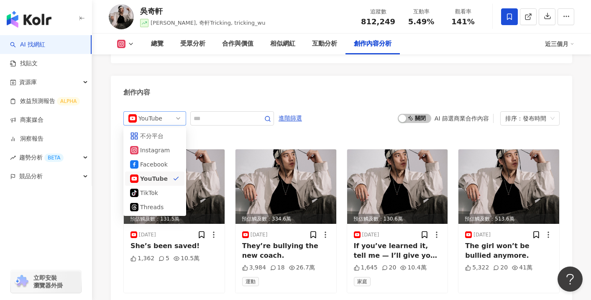
click at [155, 112] on div "YouTube" at bounding box center [152, 118] width 27 height 13
click at [155, 146] on div "Instagram" at bounding box center [153, 150] width 27 height 9
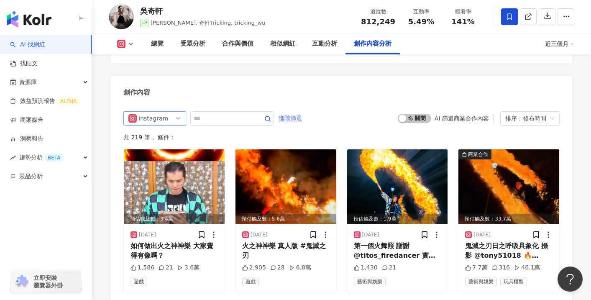
click at [290, 112] on span "進階篩選" at bounding box center [290, 118] width 23 height 13
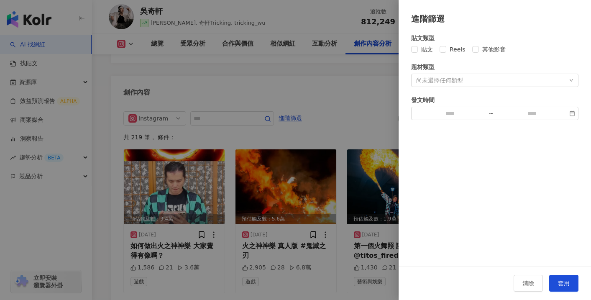
click at [190, 81] on div at bounding box center [295, 150] width 591 height 300
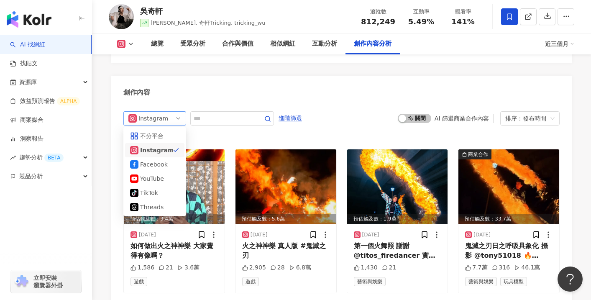
click at [164, 112] on div "Instagram" at bounding box center [152, 118] width 27 height 13
click at [153, 160] on div "Facebook" at bounding box center [153, 164] width 27 height 9
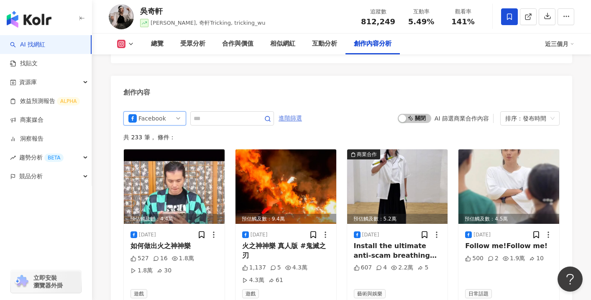
click at [293, 112] on span "進階篩選" at bounding box center [290, 118] width 23 height 13
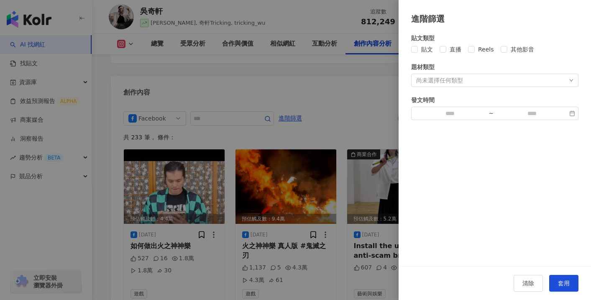
click at [167, 76] on div at bounding box center [295, 150] width 591 height 300
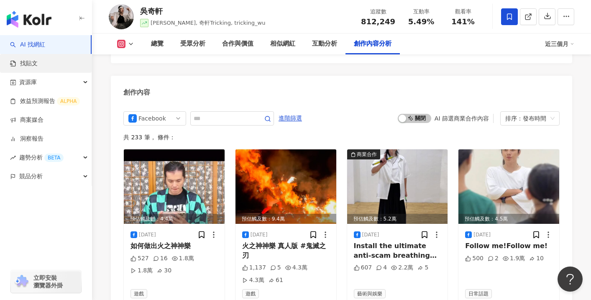
click at [38, 66] on link "找貼文" at bounding box center [24, 63] width 28 height 8
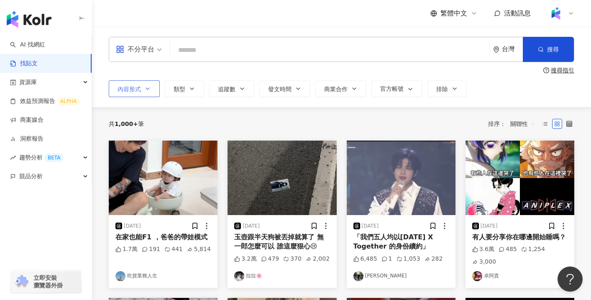
click at [141, 88] on button "內容形式" at bounding box center [134, 88] width 51 height 17
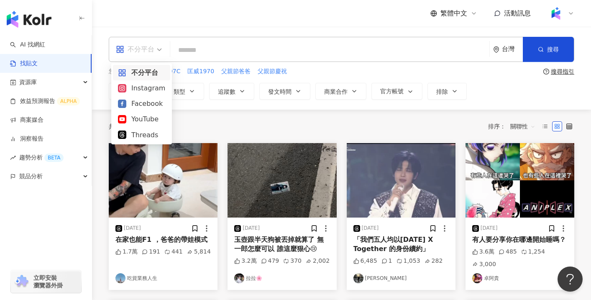
click at [155, 52] on span "不分平台" at bounding box center [139, 49] width 46 height 13
click at [141, 97] on div "Facebook" at bounding box center [141, 103] width 57 height 15
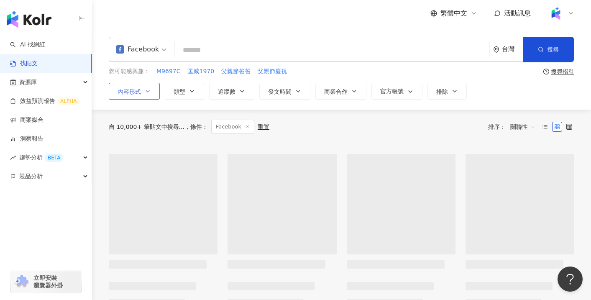
click at [138, 94] on span "內容形式" at bounding box center [129, 91] width 23 height 7
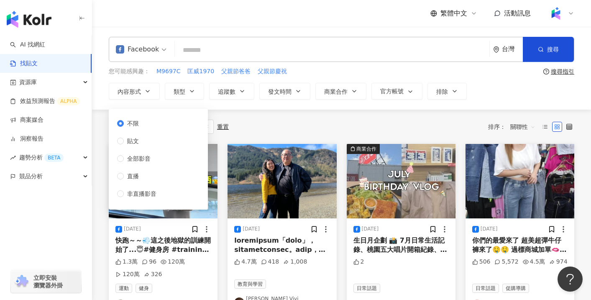
click at [147, 60] on span at bounding box center [141, 49] width 51 height 24
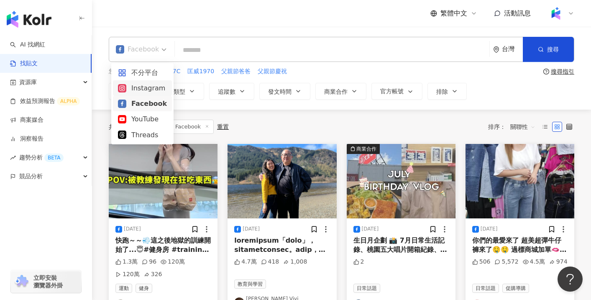
click at [141, 90] on div "Instagram" at bounding box center [142, 88] width 49 height 10
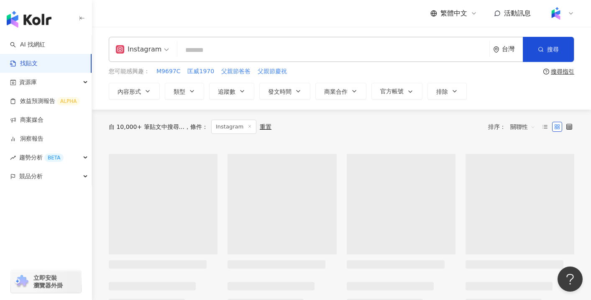
click at [141, 90] on span "內容形式" at bounding box center [129, 91] width 23 height 7
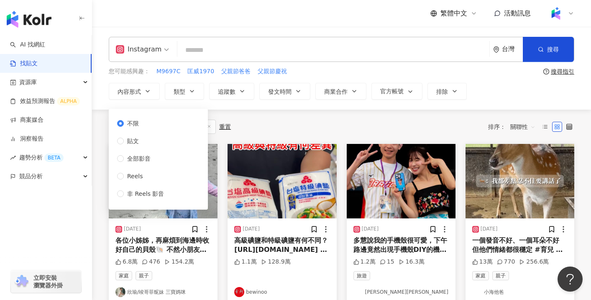
click at [146, 46] on div "Instagram" at bounding box center [139, 49] width 46 height 13
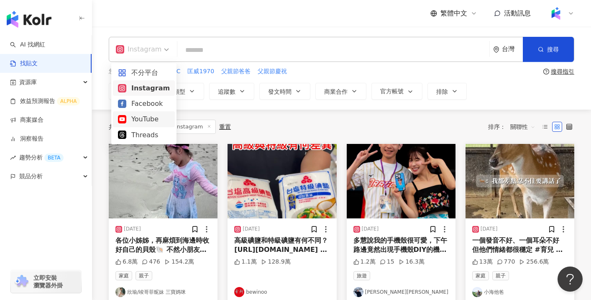
click at [139, 119] on div "YouTube" at bounding box center [144, 119] width 52 height 10
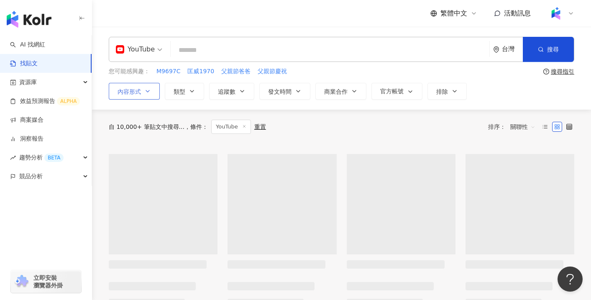
click at [141, 92] on button "內容形式" at bounding box center [134, 91] width 51 height 17
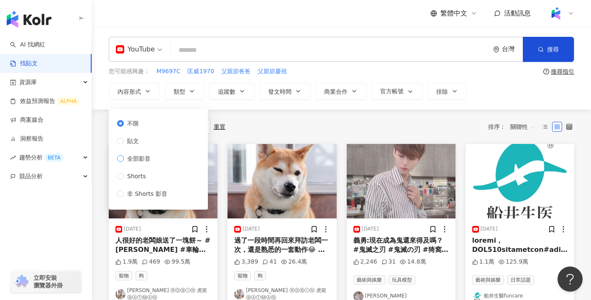
click at [143, 161] on span "全部影音" at bounding box center [139, 158] width 30 height 9
click at [234, 112] on div "共 1,000+ 筆 條件 ： YouTube 重置 排序： 關聯性" at bounding box center [342, 127] width 466 height 34
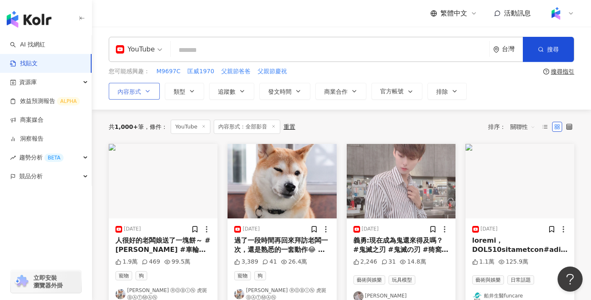
click at [148, 98] on button "內容形式" at bounding box center [134, 91] width 51 height 17
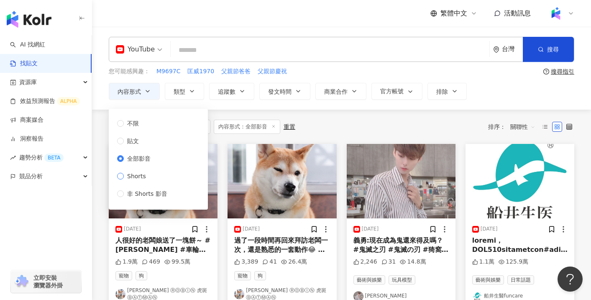
click at [157, 176] on label "Shorts" at bounding box center [144, 176] width 54 height 9
click at [146, 156] on span "全部影音" at bounding box center [139, 158] width 30 height 9
click at [291, 110] on div "共 1,000+ 筆 條件 ： YouTube 內容形式：全部影音 重置 排序： 關聯性" at bounding box center [342, 127] width 466 height 34
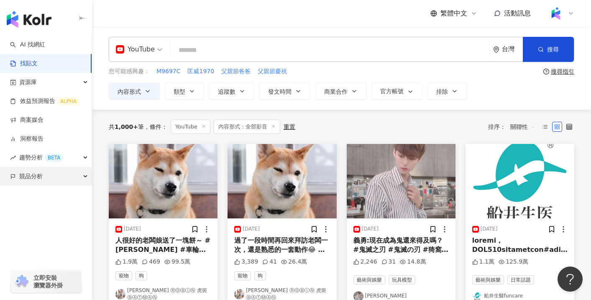
click at [62, 169] on div "競品分析" at bounding box center [46, 176] width 92 height 19
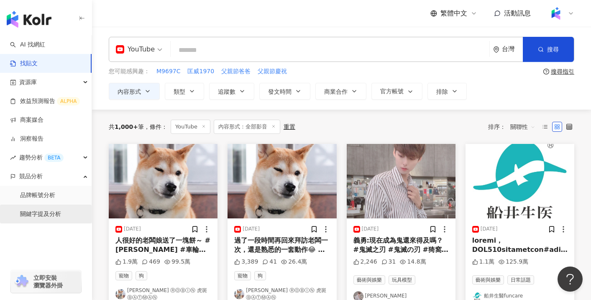
click at [56, 214] on link "關鍵字提及分析" at bounding box center [40, 214] width 41 height 8
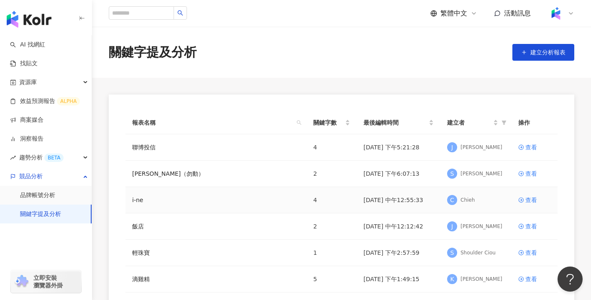
scroll to position [80, 0]
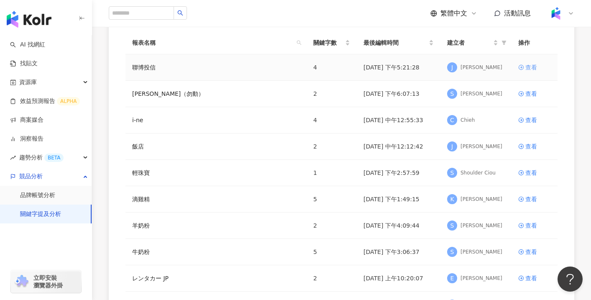
click at [535, 65] on div "查看" at bounding box center [532, 67] width 12 height 9
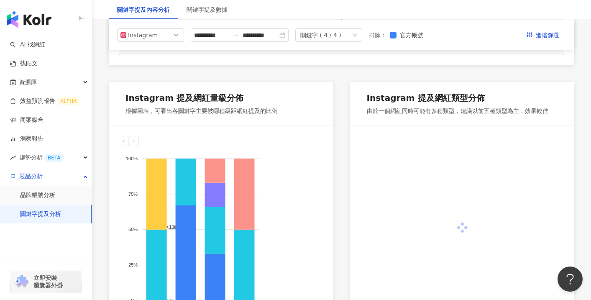
scroll to position [330, 0]
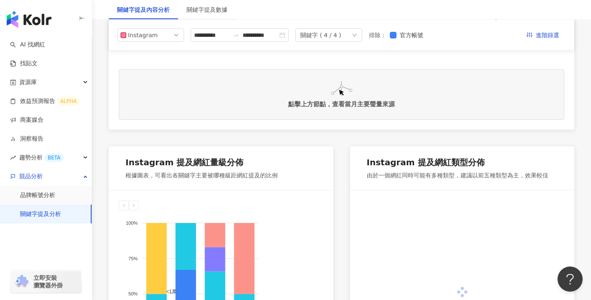
click at [228, 13] on div "關鍵字提及數據" at bounding box center [207, 9] width 58 height 19
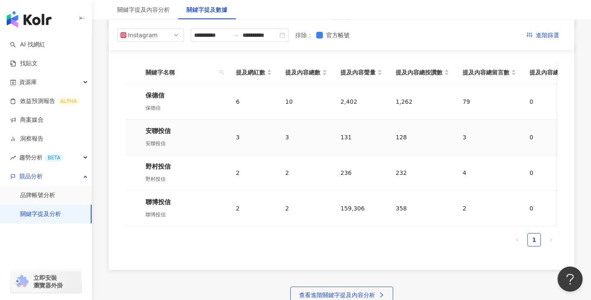
scroll to position [188, 0]
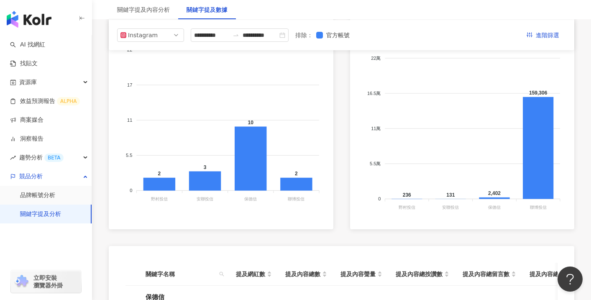
click at [175, 12] on div "關鍵字提及內容分析" at bounding box center [143, 9] width 69 height 19
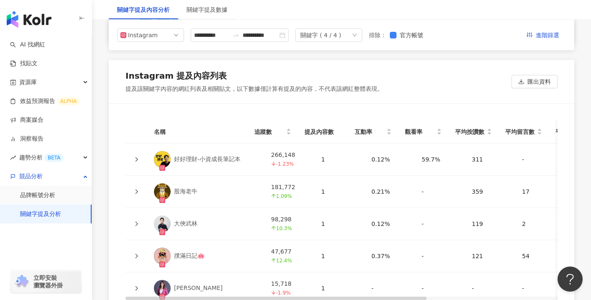
scroll to position [1800, 0]
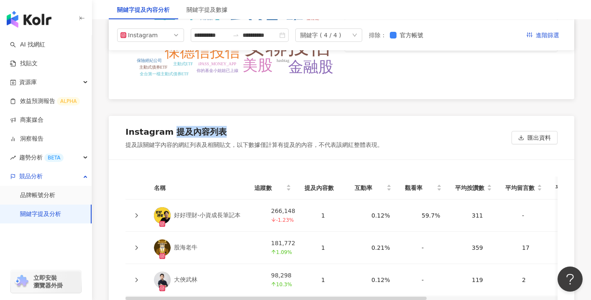
copy div "提及內容列表"
drag, startPoint x: 170, startPoint y: 100, endPoint x: 221, endPoint y: 106, distance: 51.9
click at [221, 126] on div "Instagram 提及內容列表" at bounding box center [255, 133] width 258 height 15
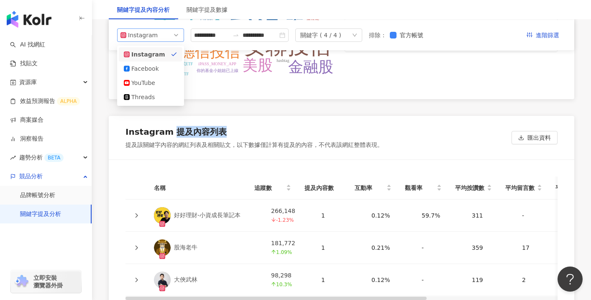
click at [173, 41] on span "Instagram" at bounding box center [151, 35] width 60 height 13
click at [300, 116] on div "Instagram 提及內容列表 提及該關鍵字內容的網紅列表及相關貼文，以下數據僅計算有提及的內容，不代表該網紅整體表現。 匯出資料" at bounding box center [342, 138] width 466 height 44
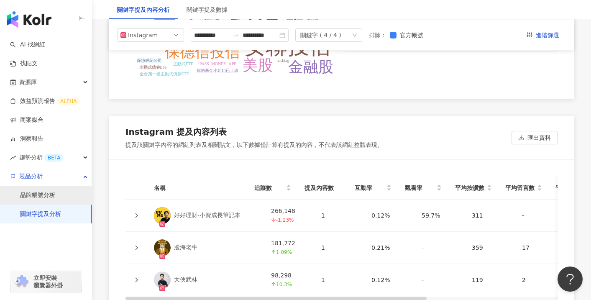
click at [54, 198] on link "品牌帳號分析" at bounding box center [37, 195] width 35 height 8
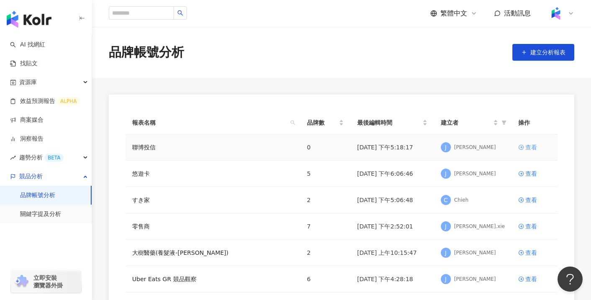
click at [529, 149] on div "查看" at bounding box center [532, 147] width 12 height 9
click at [540, 168] on td "查看" at bounding box center [535, 174] width 46 height 26
click at [524, 175] on icon at bounding box center [522, 174] width 6 height 6
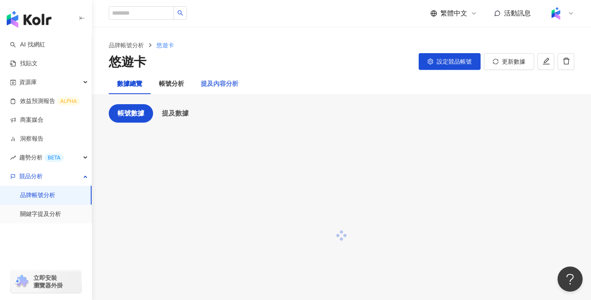
click at [205, 89] on div "提及內容分析" at bounding box center [220, 84] width 54 height 20
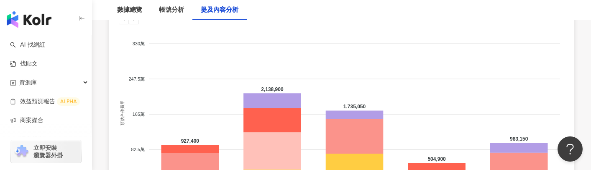
scroll to position [883, 0]
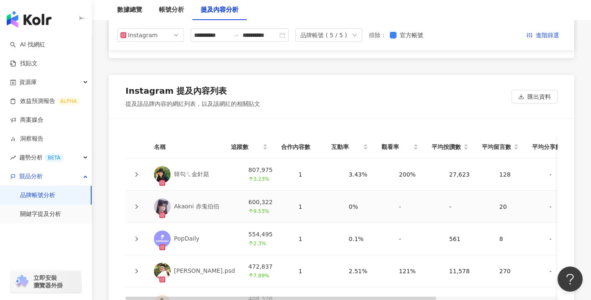
scroll to position [1820, 0]
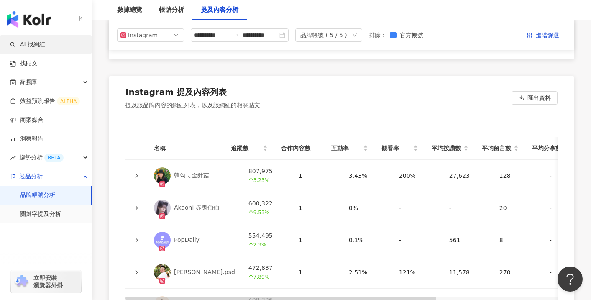
click at [45, 49] on link "AI 找網紅" at bounding box center [27, 45] width 35 height 8
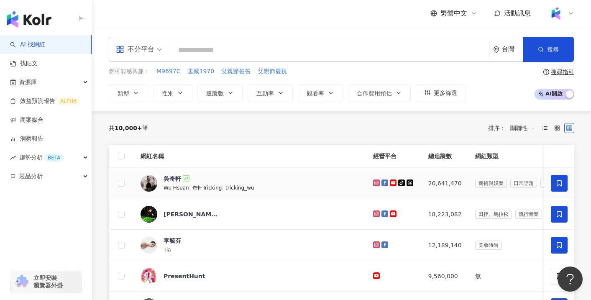
click at [207, 163] on div "奇軒Tricking |" at bounding box center [209, 187] width 33 height 9
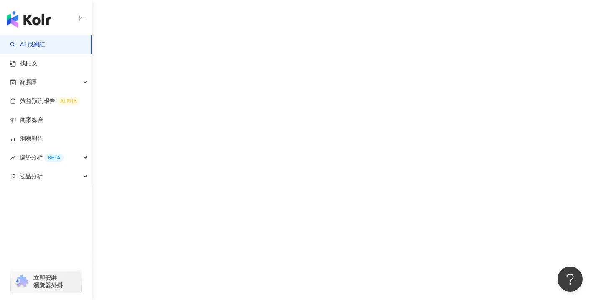
scroll to position [39, 0]
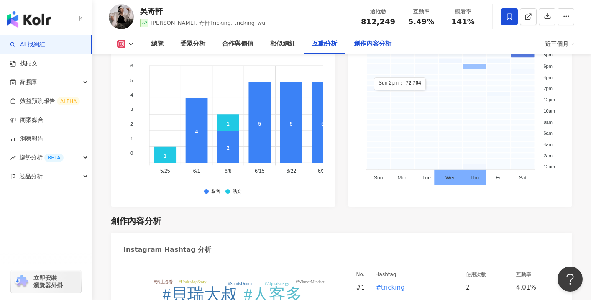
click at [374, 44] on div "創作內容分析" at bounding box center [373, 44] width 38 height 10
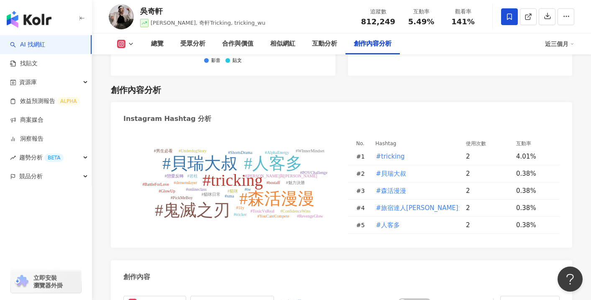
scroll to position [2499, 0]
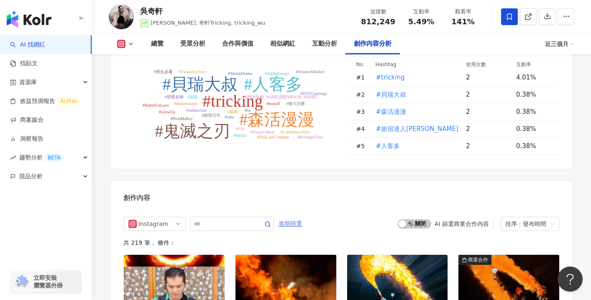
click at [293, 217] on span "進階篩選" at bounding box center [290, 223] width 23 height 13
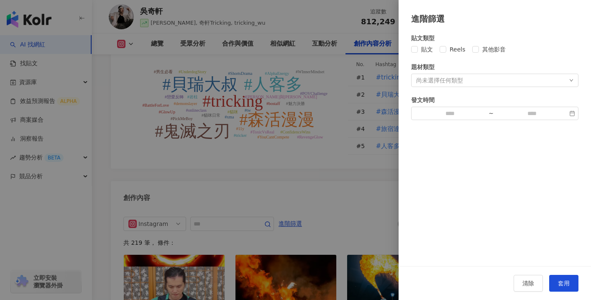
click at [349, 155] on div at bounding box center [295, 150] width 591 height 300
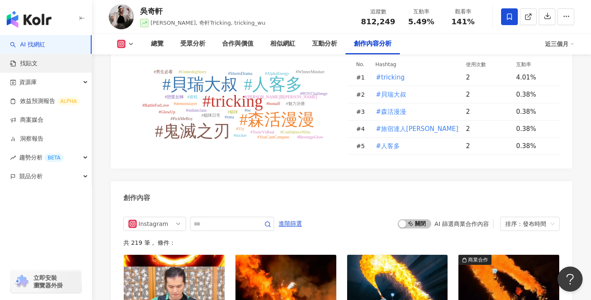
click at [38, 59] on link "找貼文" at bounding box center [24, 63] width 28 height 8
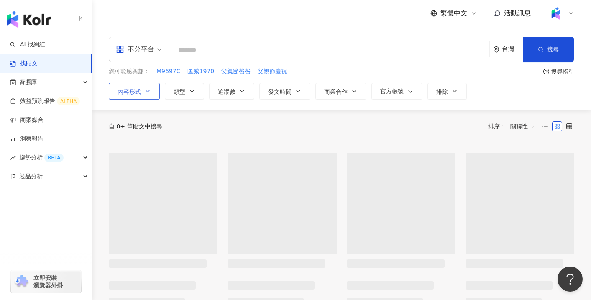
click at [145, 93] on icon "button" at bounding box center [147, 91] width 7 height 7
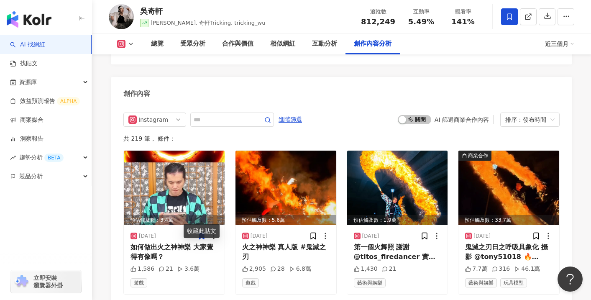
scroll to position [2577, 0]
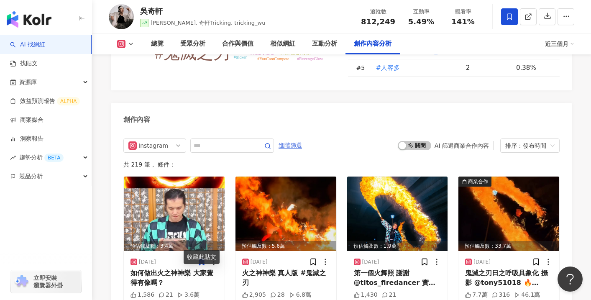
click at [296, 139] on span "進階篩選" at bounding box center [290, 145] width 23 height 13
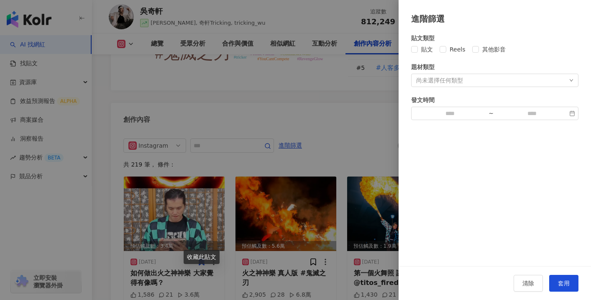
click at [518, 50] on div "貼文 Reels 其他影音" at bounding box center [494, 49] width 167 height 9
click at [340, 121] on div at bounding box center [295, 150] width 591 height 300
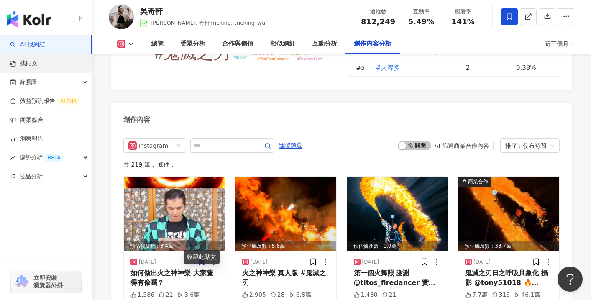
click at [38, 67] on link "找貼文" at bounding box center [24, 63] width 28 height 8
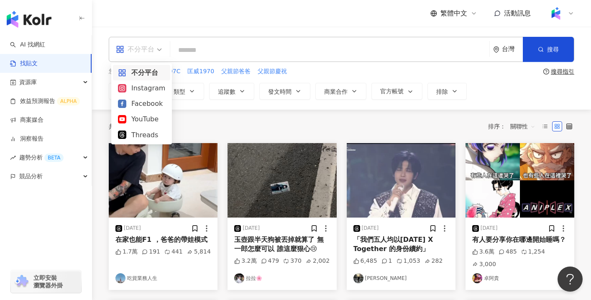
click at [156, 51] on span "不分平台" at bounding box center [139, 49] width 46 height 13
click at [147, 85] on div "Instagram" at bounding box center [141, 88] width 47 height 10
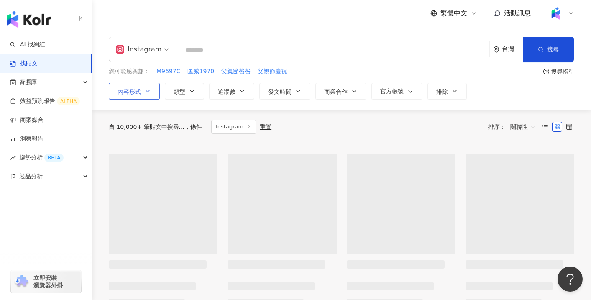
click at [147, 85] on button "內容形式" at bounding box center [134, 91] width 51 height 17
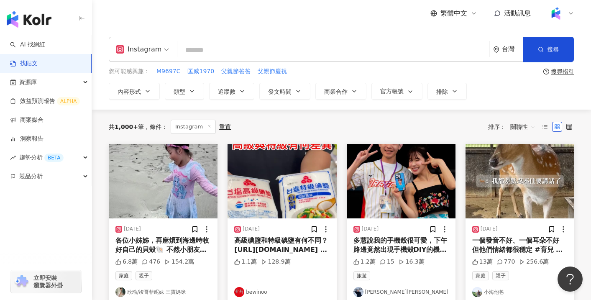
click at [279, 125] on div "共 1,000+ 筆 條件 ： Instagram 重置 排序： 關聯性" at bounding box center [342, 127] width 466 height 14
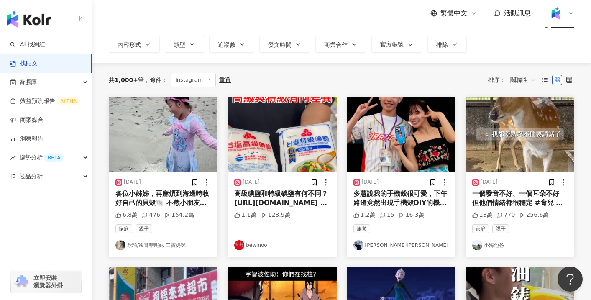
scroll to position [49, 0]
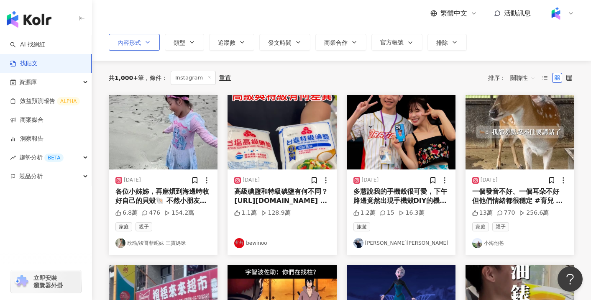
click at [141, 44] on button "內容形式" at bounding box center [134, 42] width 51 height 17
click at [256, 70] on div "共 1,000+ 筆 條件 ： Instagram 重置 排序： 關聯性" at bounding box center [342, 78] width 466 height 34
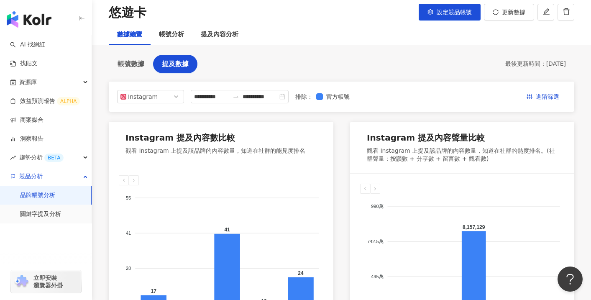
scroll to position [41, 0]
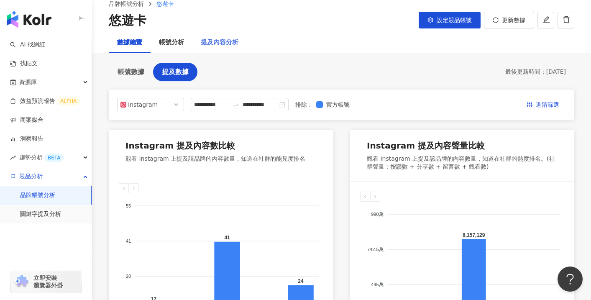
click at [236, 48] on div "提及內容分析" at bounding box center [220, 43] width 54 height 20
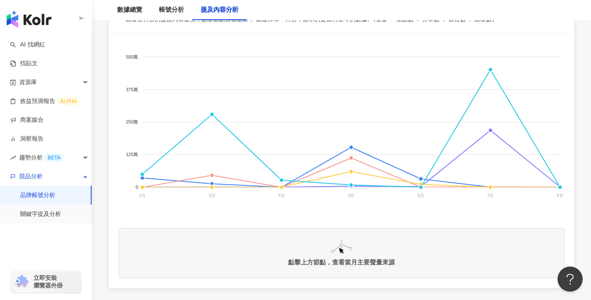
scroll to position [193, 0]
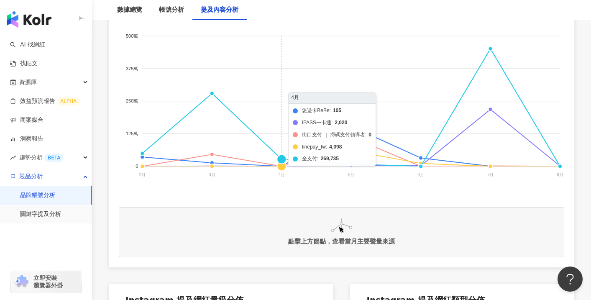
click at [257, 130] on foreignobject "悠遊卡BeBe iPASS一卡通 街口支付 ｜ 掃碼支付領導者 linepay_tw 全支付" at bounding box center [342, 106] width 446 height 167
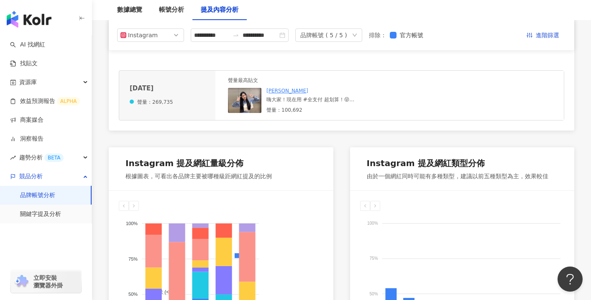
scroll to position [317, 0]
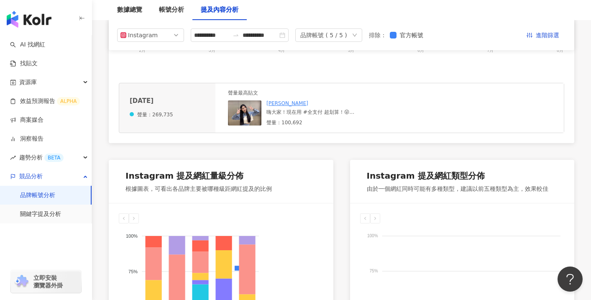
click at [357, 36] on icon "down" at bounding box center [354, 35] width 5 height 5
click at [259, 167] on div "Instagram 提及網紅量級分佈 根據圖表，可看出各品牌主要被哪種級距網紅提及的比例" at bounding box center [221, 182] width 225 height 44
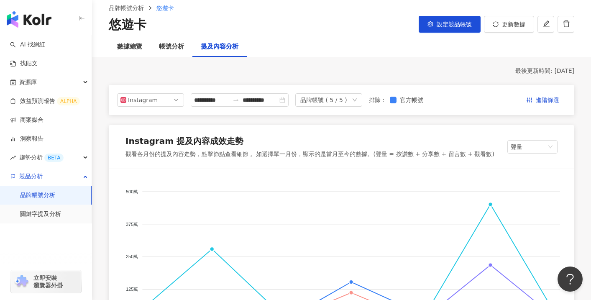
scroll to position [36, 0]
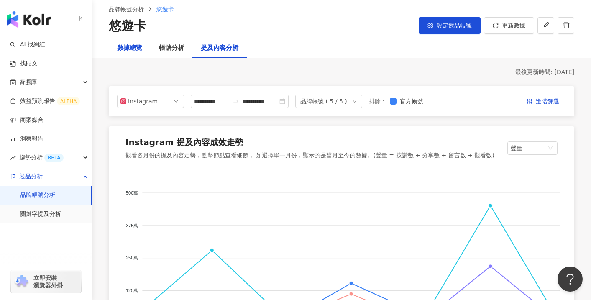
click at [137, 47] on div "數據總覽" at bounding box center [129, 48] width 25 height 10
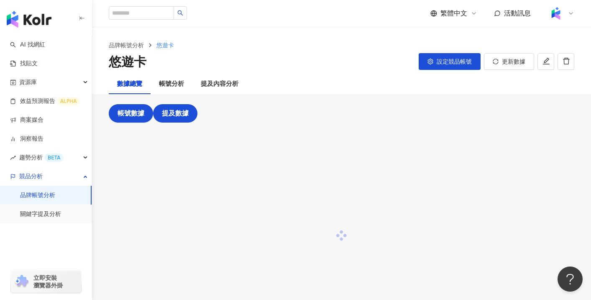
click at [177, 113] on span "提及數據" at bounding box center [175, 114] width 27 height 8
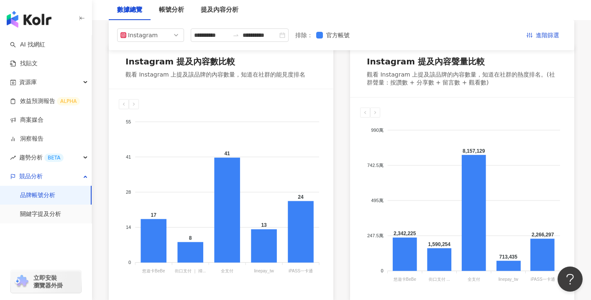
scroll to position [136, 0]
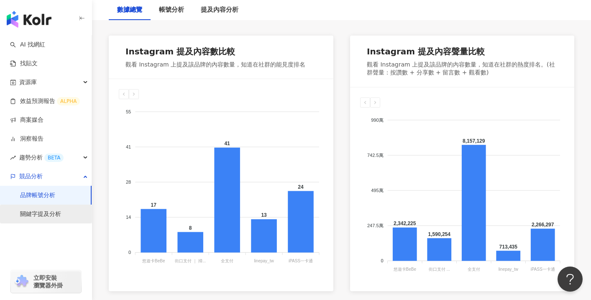
click at [50, 213] on link "關鍵字提及分析" at bounding box center [40, 214] width 41 height 8
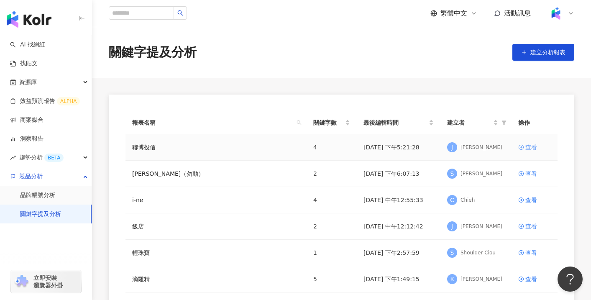
click at [532, 144] on div "查看" at bounding box center [532, 147] width 12 height 9
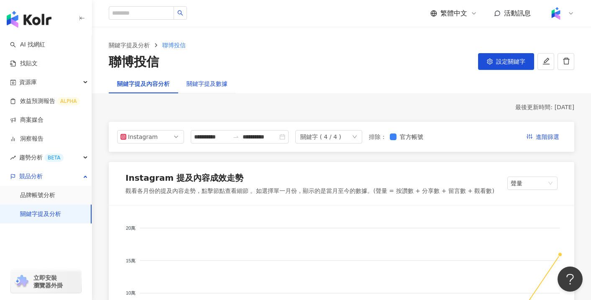
click at [211, 85] on div "關鍵字提及數據" at bounding box center [207, 83] width 41 height 9
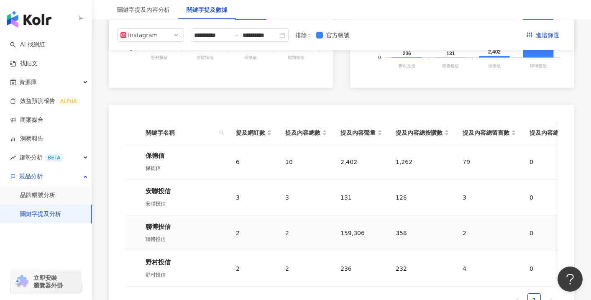
scroll to position [272, 0]
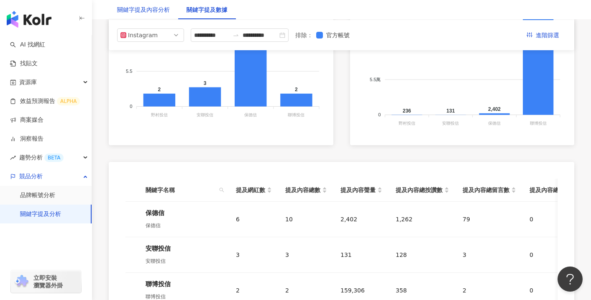
click at [167, 12] on div "關鍵字提及內容分析" at bounding box center [143, 9] width 53 height 9
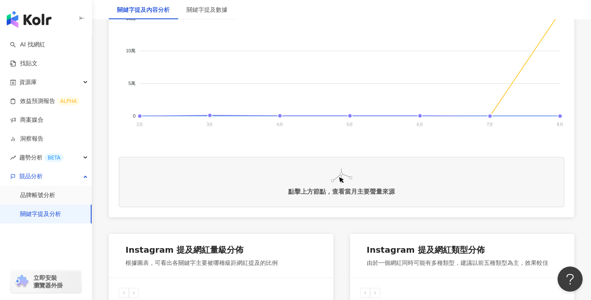
scroll to position [243, 0]
click at [516, 73] on foreignobject "聯博投信 野村投信 安聯投信 保德信" at bounding box center [342, 56] width 446 height 167
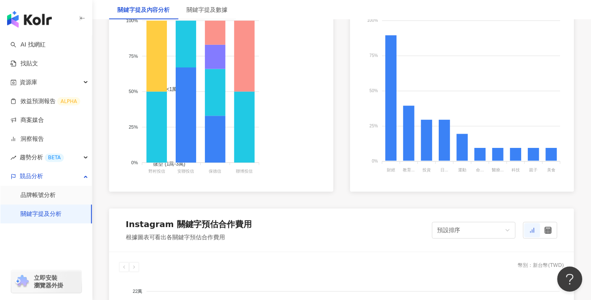
scroll to position [533, 0]
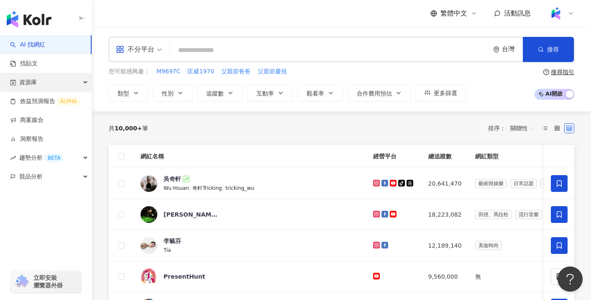
click at [63, 84] on div "資源庫" at bounding box center [46, 82] width 92 height 19
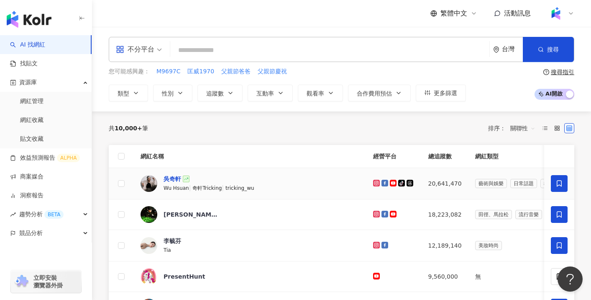
click at [167, 178] on div "吳奇軒" at bounding box center [173, 179] width 18 height 8
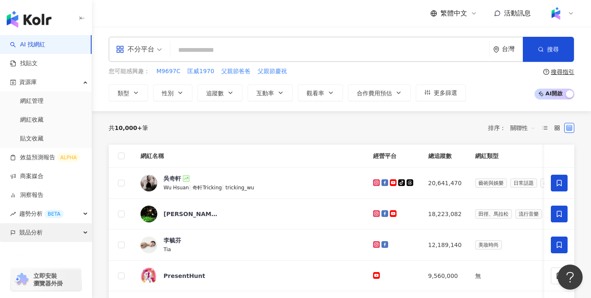
click at [46, 232] on div "競品分析" at bounding box center [46, 232] width 92 height 19
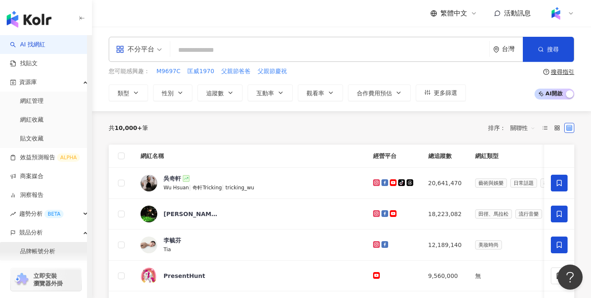
scroll to position [37, 0]
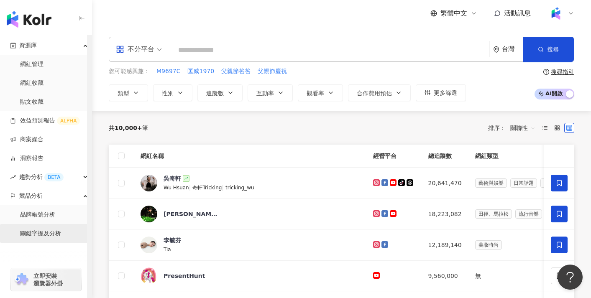
click at [55, 238] on link "關鍵字提及分析" at bounding box center [40, 234] width 41 height 8
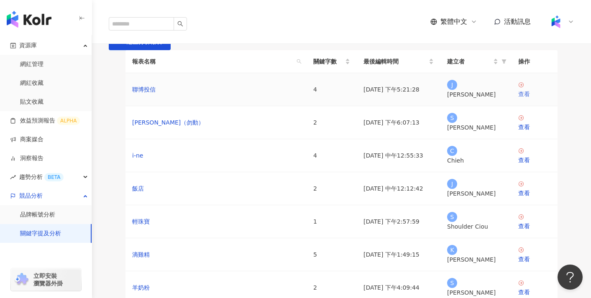
click at [529, 99] on div "查看" at bounding box center [535, 94] width 33 height 9
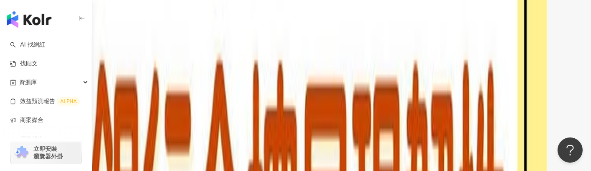
scroll to position [1369, 0]
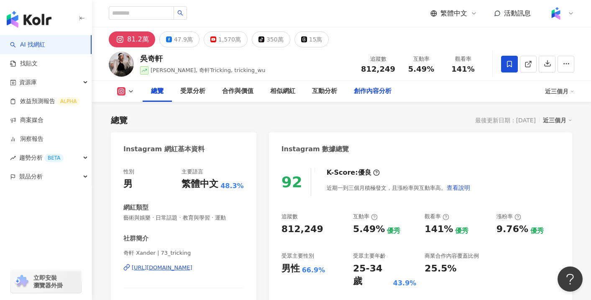
click at [374, 91] on div "創作內容分析" at bounding box center [373, 91] width 38 height 10
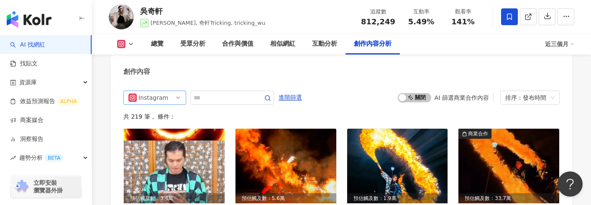
scroll to position [2588, 0]
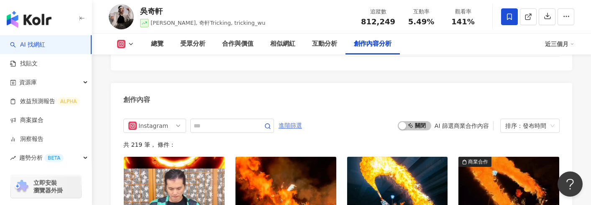
click at [283, 119] on span "進階篩選" at bounding box center [290, 125] width 23 height 13
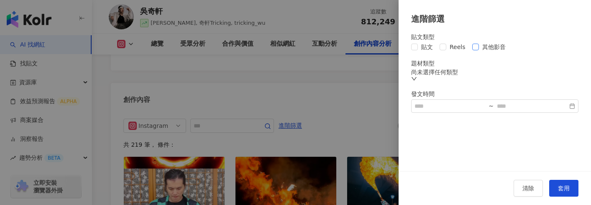
click at [479, 46] on span "其他影音" at bounding box center [494, 46] width 30 height 9
click at [367, 118] on div at bounding box center [295, 102] width 591 height 205
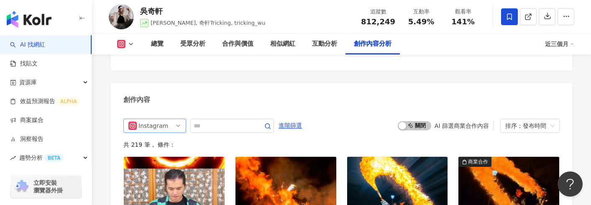
click at [178, 119] on span "Instagram" at bounding box center [154, 125] width 53 height 13
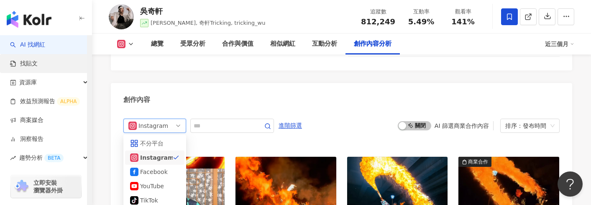
click at [38, 59] on link "找貼文" at bounding box center [24, 63] width 28 height 8
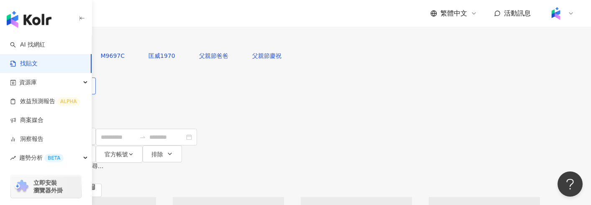
click at [96, 87] on button "內容形式" at bounding box center [70, 85] width 51 height 17
click at [162, 35] on div "不分平台 台灣 搜尋 您可能感興趣： M9697C 匡威1970 父親節爸爸 父親節慶祝 搜尋指引 內容形式 類型 追蹤數 發文時間 商業合作 官方帳號 排除…" at bounding box center [295, 81] width 591 height 162
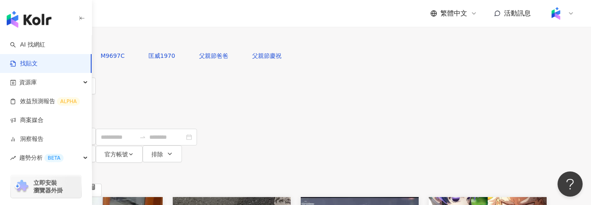
click at [87, 15] on span "不分平台" at bounding box center [68, 8] width 37 height 13
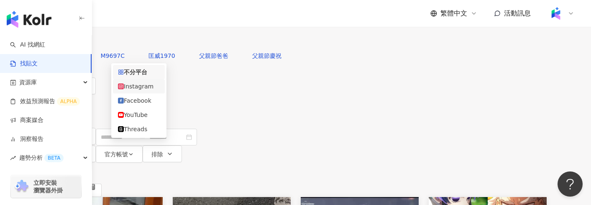
click at [145, 87] on div "Instagram" at bounding box center [139, 86] width 42 height 9
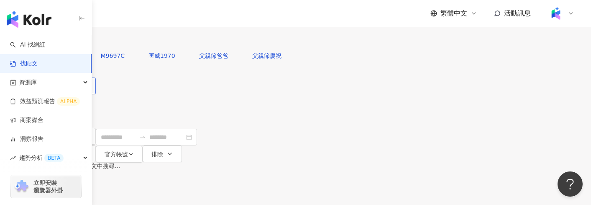
click at [96, 94] on button "內容形式" at bounding box center [70, 85] width 51 height 17
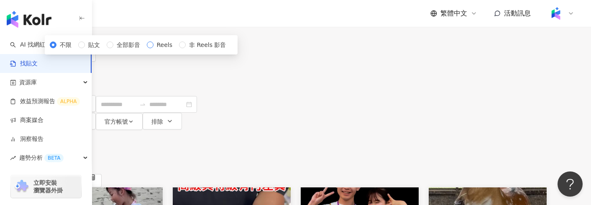
scroll to position [51, 0]
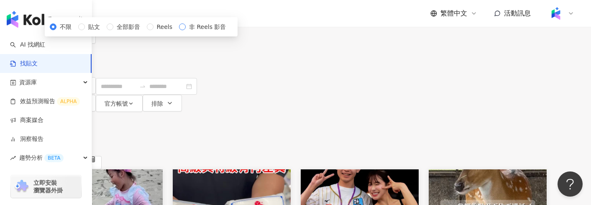
click at [186, 31] on span "非 Reels 影音" at bounding box center [208, 26] width 44 height 9
click at [284, 112] on div "共 1,000+ 筆 條件 ： Instagram 重置 排序： 關聯性" at bounding box center [296, 140] width 502 height 57
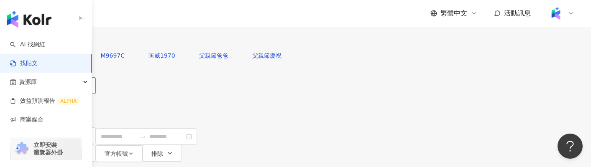
click at [77, 90] on span "內容形式" at bounding box center [65, 86] width 23 height 7
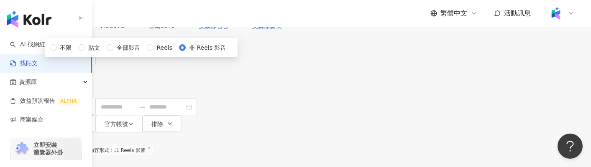
scroll to position [36, 0]
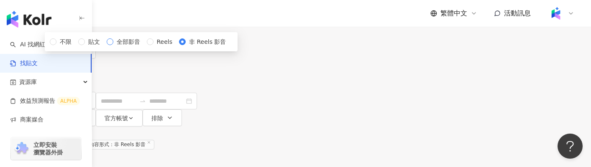
click at [135, 46] on span "全部影音" at bounding box center [128, 41] width 30 height 9
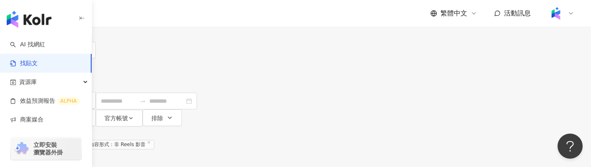
click at [259, 127] on div "共 1,000+ 筆 條件 ： Instagram 內容形式：非 Reels 影音 重置 排序： 關聯性" at bounding box center [296, 155] width 502 height 57
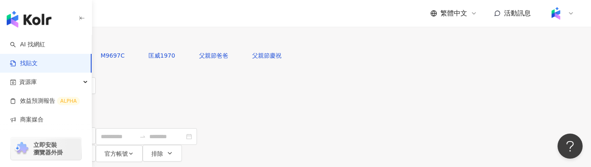
click at [93, 15] on input "search" at bounding box center [71, 8] width 43 height 13
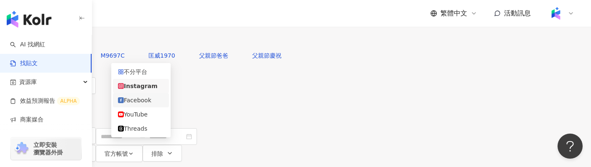
click at [154, 105] on div "Facebook" at bounding box center [141, 100] width 46 height 9
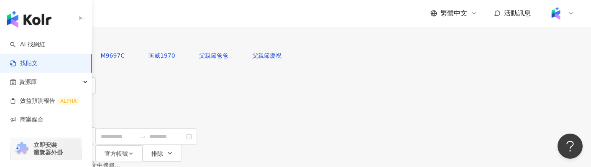
click at [168, 107] on div "fb Facebook 台灣 搜尋 您可能感興趣： M9697C 匡威1970 父親節爸爸 父親節慶祝 搜尋指引 內容形式 類型 追蹤數 發文時間 商業合作 …" at bounding box center [295, 81] width 591 height 162
click at [96, 94] on button "內容形式" at bounding box center [70, 85] width 51 height 17
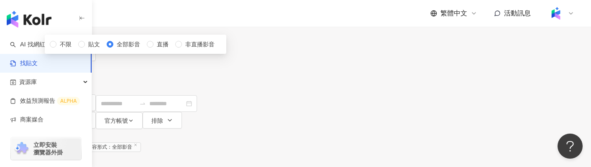
scroll to position [37, 0]
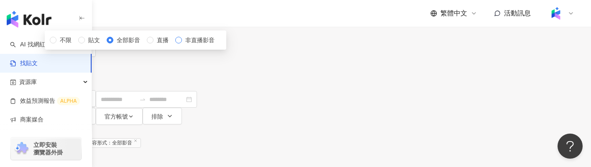
click at [182, 45] on span "非直播影音" at bounding box center [200, 40] width 36 height 9
click at [285, 125] on div "共 1,000+ 筆 條件 ： Facebook 內容形式：全部影音 重置 排序： 關聯性" at bounding box center [296, 153] width 502 height 57
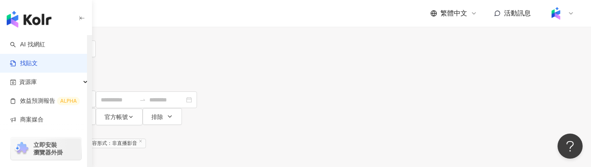
scroll to position [41, 0]
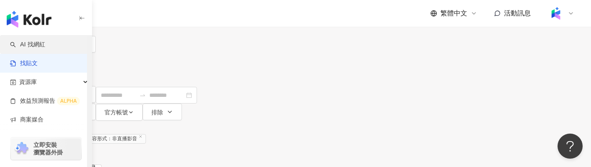
click at [45, 44] on link "AI 找網紅" at bounding box center [27, 45] width 35 height 8
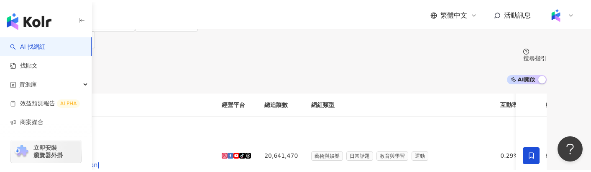
scroll to position [70, 0]
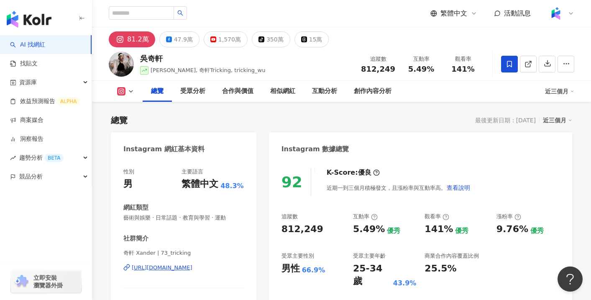
click at [364, 119] on div "總覽 最後更新日期：[DATE] 近三個月" at bounding box center [342, 120] width 462 height 12
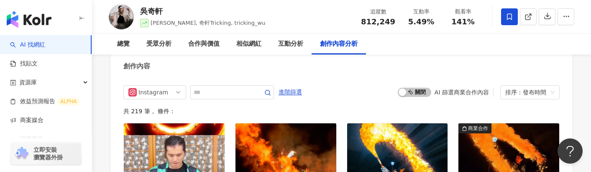
scroll to position [2582, 0]
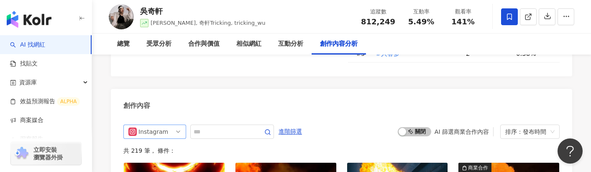
drag, startPoint x: 364, startPoint y: 119, endPoint x: 170, endPoint y: 112, distance: 194.3
click at [170, 125] on span "Instagram" at bounding box center [154, 131] width 53 height 13
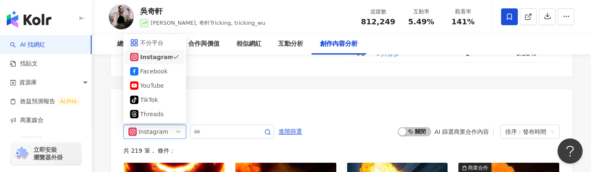
drag, startPoint x: 170, startPoint y: 112, endPoint x: 274, endPoint y: 85, distance: 107.7
click at [274, 89] on div "創作內容" at bounding box center [342, 102] width 462 height 27
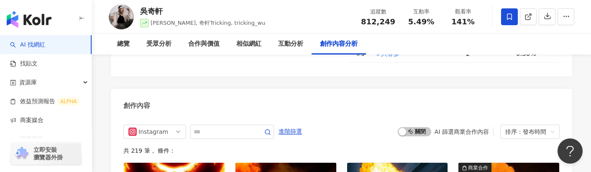
click at [297, 125] on span "進階篩選" at bounding box center [290, 131] width 23 height 13
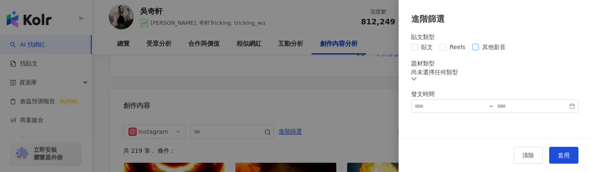
click at [485, 50] on span "其他影音" at bounding box center [494, 46] width 30 height 9
click at [559, 154] on span "套用" at bounding box center [564, 155] width 12 height 7
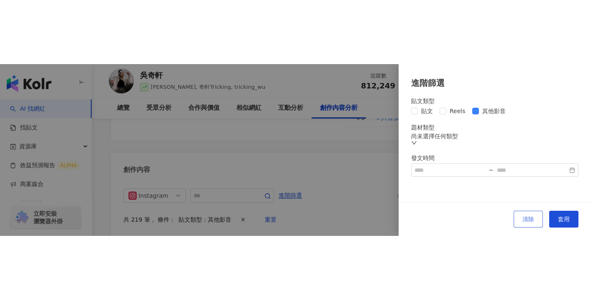
scroll to position [2595, 0]
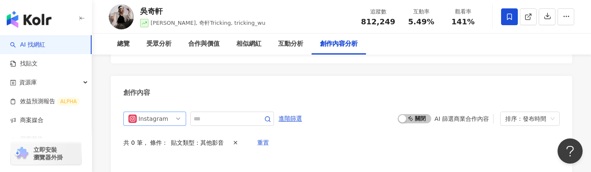
click at [167, 112] on span "Instagram" at bounding box center [154, 118] width 53 height 13
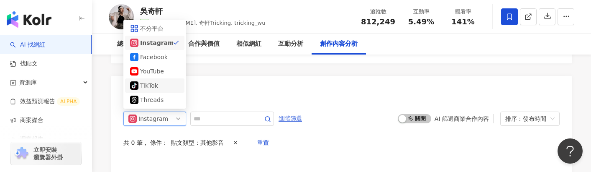
click at [297, 112] on span "進階篩選" at bounding box center [290, 118] width 23 height 13
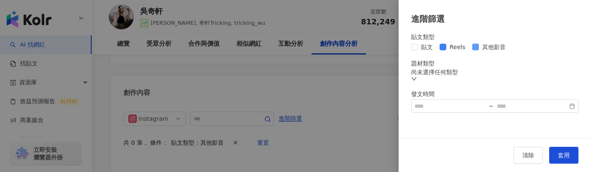
click at [494, 49] on span "其他影音" at bounding box center [494, 46] width 30 height 9
click at [558, 152] on span "套用" at bounding box center [564, 155] width 12 height 7
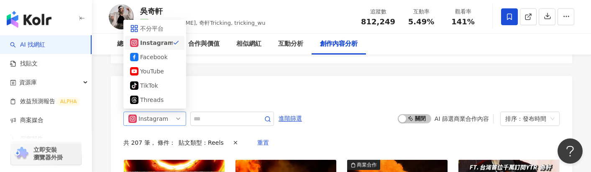
click at [165, 112] on div "Instagram" at bounding box center [152, 118] width 27 height 13
click at [162, 64] on div "YouTube" at bounding box center [154, 71] width 59 height 14
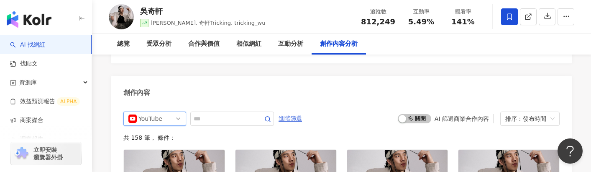
click at [290, 112] on span "進階篩選" at bounding box center [290, 118] width 23 height 13
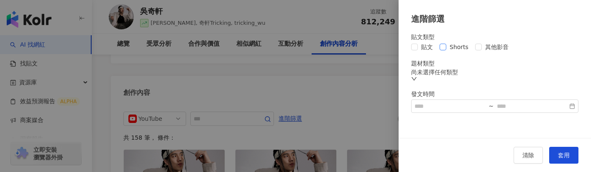
click at [460, 49] on span "Shorts" at bounding box center [460, 46] width 26 height 9
click at [563, 158] on span "套用" at bounding box center [564, 155] width 12 height 7
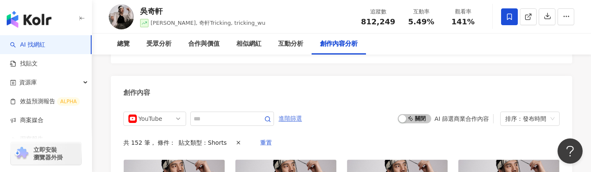
click at [283, 112] on span "進階篩選" at bounding box center [290, 118] width 23 height 13
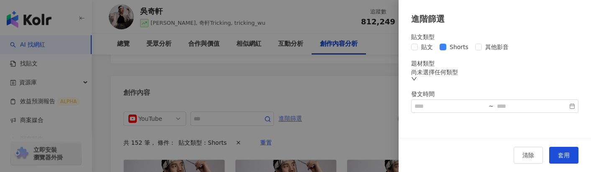
click at [283, 102] on div at bounding box center [295, 86] width 591 height 172
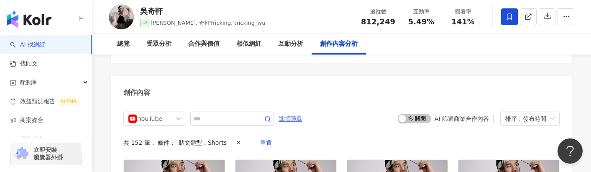
click at [302, 112] on span "進階篩選" at bounding box center [290, 118] width 23 height 13
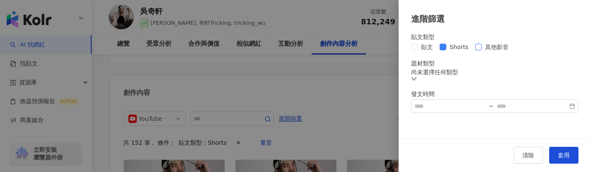
click at [485, 49] on span "其他影音" at bounding box center [497, 46] width 30 height 9
click at [562, 154] on span "套用" at bounding box center [564, 155] width 12 height 7
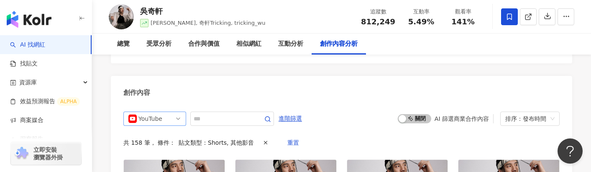
click at [157, 112] on div "YouTube" at bounding box center [152, 118] width 27 height 13
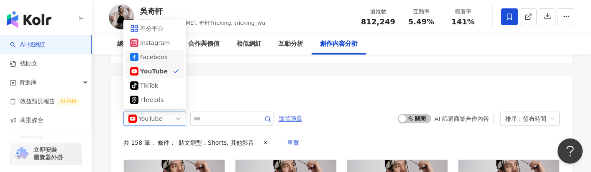
click at [302, 112] on span "進階篩選" at bounding box center [290, 118] width 23 height 13
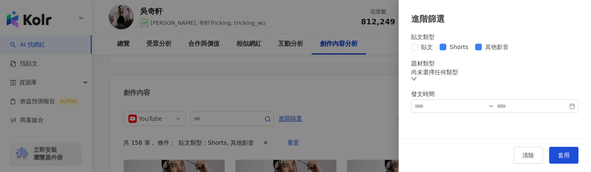
click at [261, 91] on div at bounding box center [295, 86] width 591 height 172
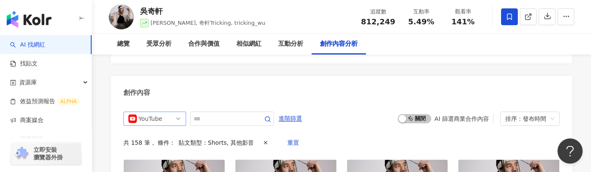
click at [165, 112] on div "YouTube" at bounding box center [152, 118] width 27 height 13
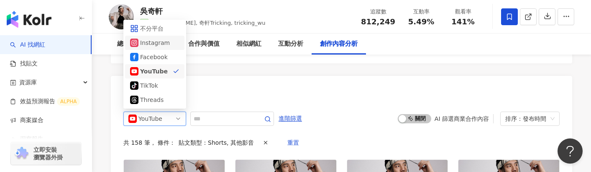
click at [172, 36] on div "Instagram" at bounding box center [154, 43] width 59 height 14
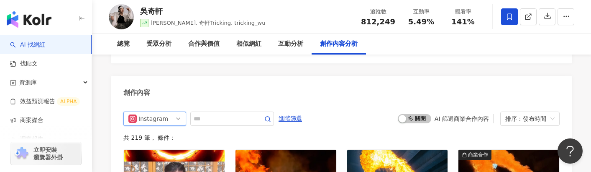
click at [166, 112] on span "Instagram" at bounding box center [154, 118] width 53 height 13
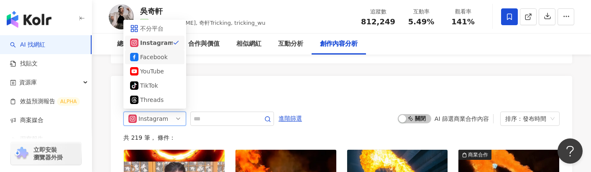
click at [171, 52] on div "Facebook" at bounding box center [154, 56] width 49 height 9
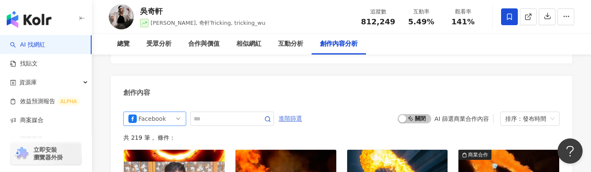
click at [290, 112] on span "進階篩選" at bounding box center [290, 118] width 23 height 13
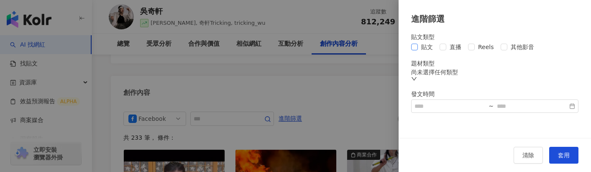
click at [422, 48] on span "貼文" at bounding box center [427, 46] width 18 height 9
click at [452, 48] on span "直播" at bounding box center [456, 46] width 18 height 9
click at [475, 47] on span "Reels" at bounding box center [486, 46] width 23 height 9
click at [517, 51] on span "其他影音" at bounding box center [523, 46] width 30 height 9
click at [563, 159] on button "套用" at bounding box center [564, 154] width 29 height 17
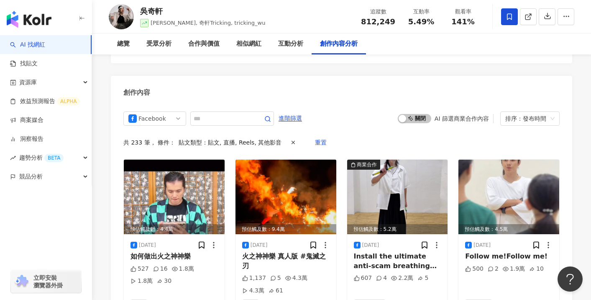
click at [367, 111] on div "Facebook ig fb yt 不分平台 Instagram Facebook YouTube tiktok-icon TikTok Threads 進階…" at bounding box center [341, 118] width 437 height 14
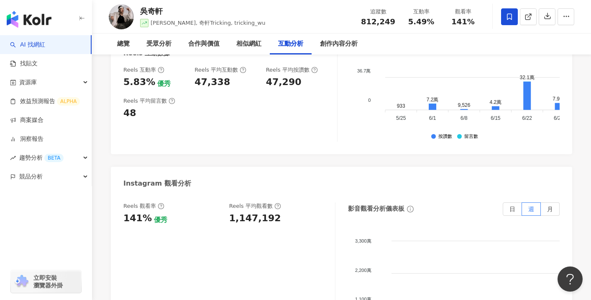
scroll to position [1839, 0]
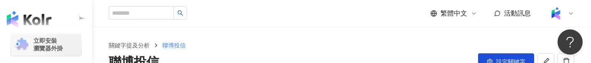
click at [416, 54] on div "聯博投信 設定關鍵字" at bounding box center [342, 62] width 466 height 18
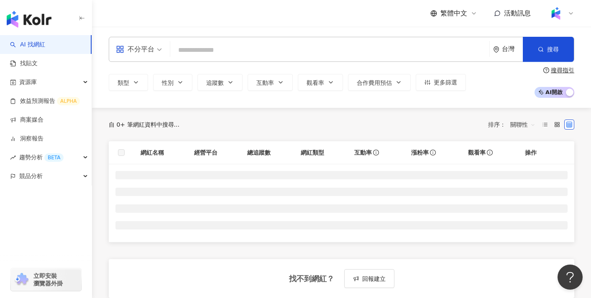
click at [228, 43] on input "search" at bounding box center [330, 50] width 313 height 16
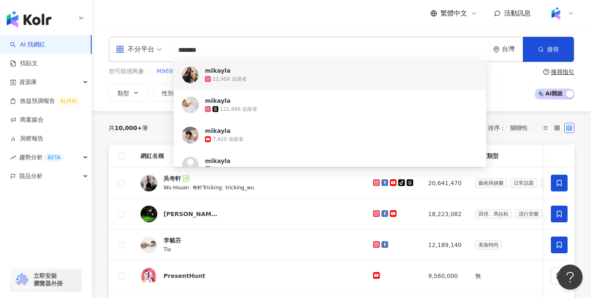
click at [242, 54] on input "*******" at bounding box center [330, 50] width 313 height 16
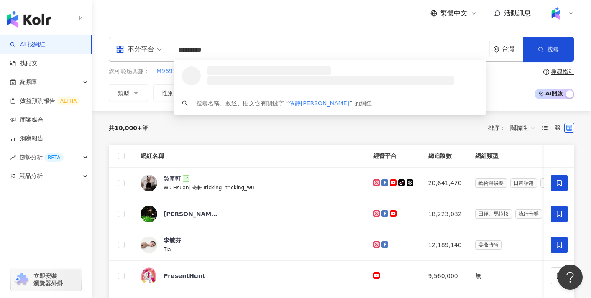
type input "**********"
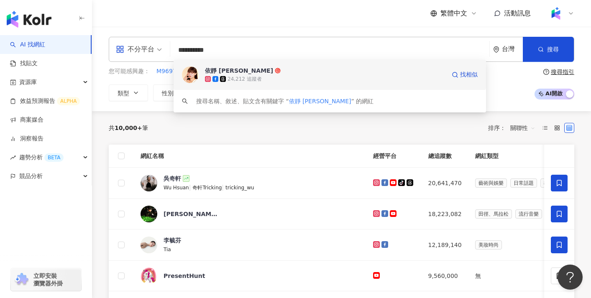
click at [275, 69] on icon at bounding box center [278, 71] width 6 height 6
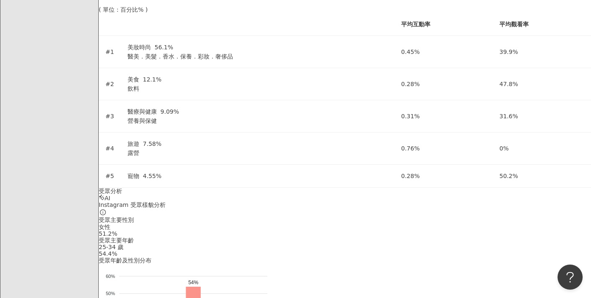
scroll to position [1180, 0]
